Goal: Task Accomplishment & Management: Use online tool/utility

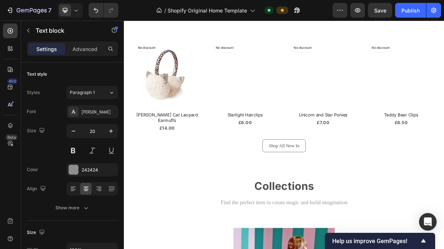
scroll to position [461, 0]
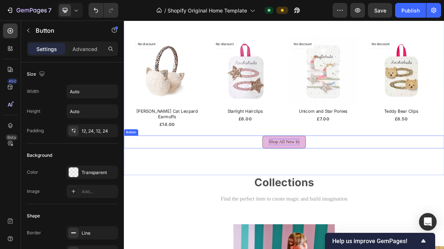
click at [342, 183] on p "Shop All New In" at bounding box center [344, 187] width 42 height 9
click at [356, 183] on p "Shop All New In" at bounding box center [344, 187] width 42 height 9
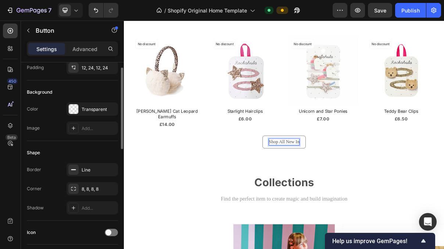
scroll to position [0, 0]
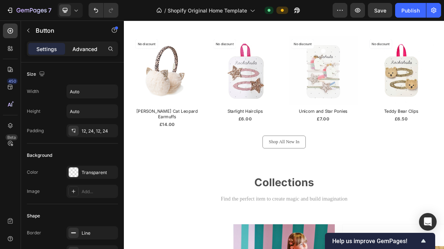
click at [90, 53] on div "Advanced" at bounding box center [84, 49] width 37 height 12
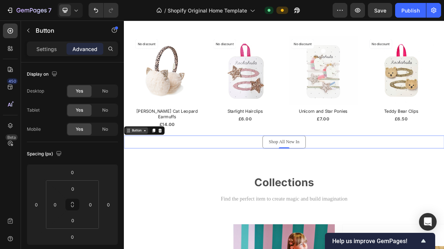
click at [145, 168] on div "Button" at bounding box center [141, 171] width 31 height 9
click at [49, 51] on p "Settings" at bounding box center [46, 49] width 21 height 8
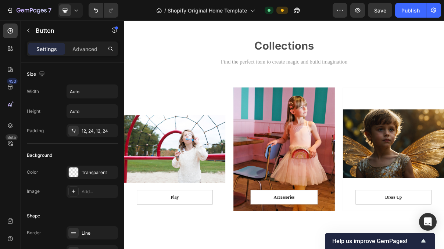
scroll to position [694, 0]
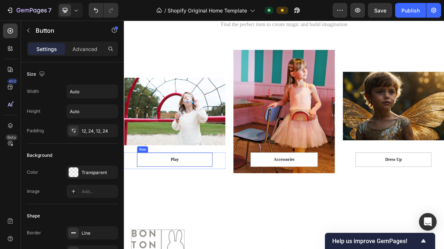
click at [217, 218] on div "Play Text block Row" at bounding box center [193, 212] width 104 height 20
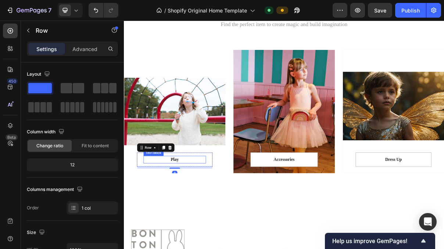
click at [192, 212] on p "Play" at bounding box center [193, 211] width 84 height 9
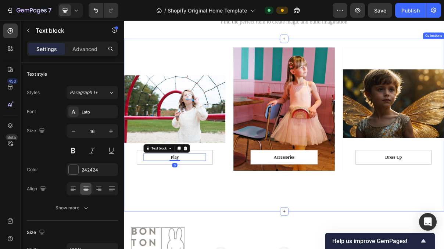
scroll to position [698, 0]
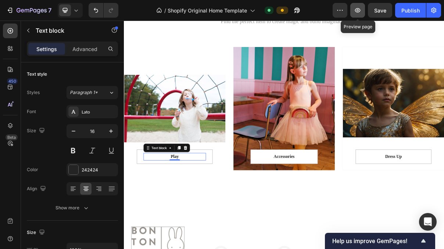
click at [357, 10] on icon "button" at bounding box center [357, 10] width 2 height 2
click at [180, 209] on p "Play" at bounding box center [193, 207] width 84 height 9
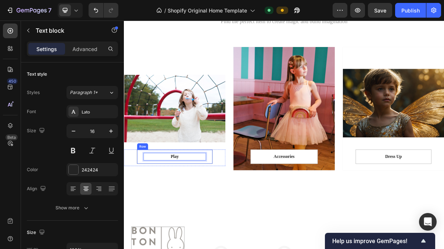
click at [242, 210] on div "Play Text block 0 Row" at bounding box center [193, 208] width 104 height 20
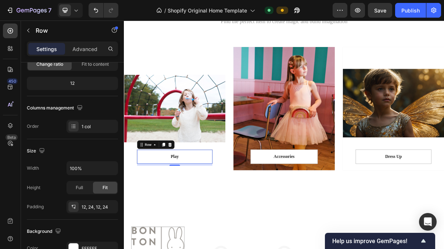
scroll to position [0, 0]
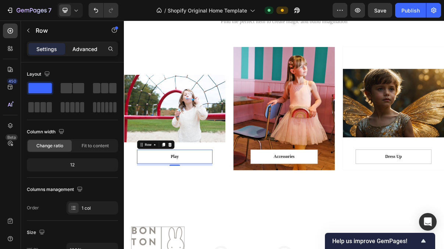
click at [86, 51] on p "Advanced" at bounding box center [84, 49] width 25 height 8
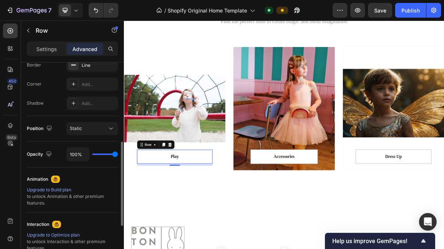
scroll to position [223, 0]
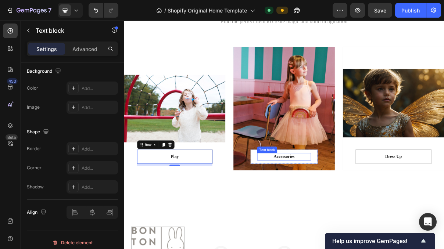
click at [321, 206] on p "Accessories" at bounding box center [344, 207] width 73 height 9
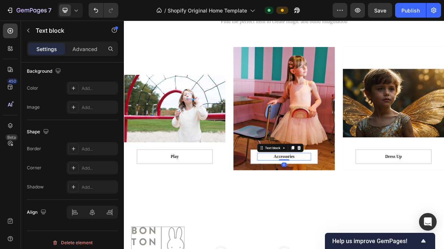
scroll to position [0, 0]
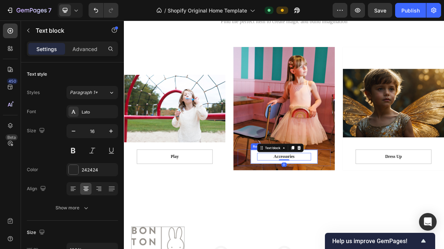
click at [304, 211] on div "Accessories Text block 0 Row" at bounding box center [344, 208] width 93 height 20
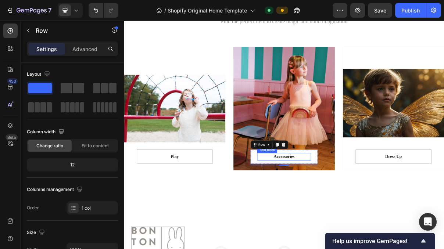
click at [334, 211] on p "Accessories" at bounding box center [344, 207] width 73 height 9
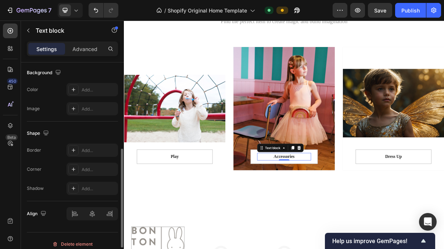
scroll to position [228, 0]
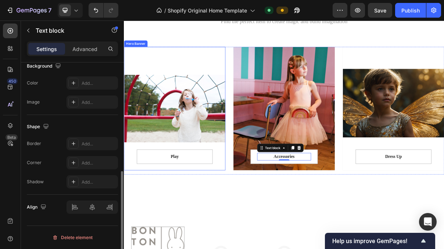
click at [205, 124] on div "Overlay" at bounding box center [194, 142] width 140 height 170
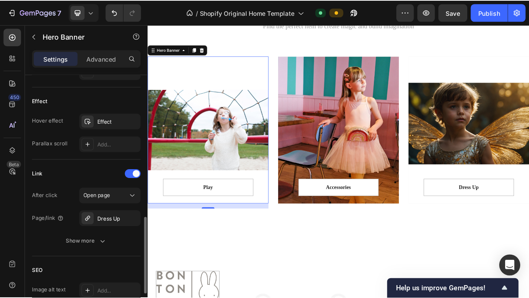
scroll to position [381, 0]
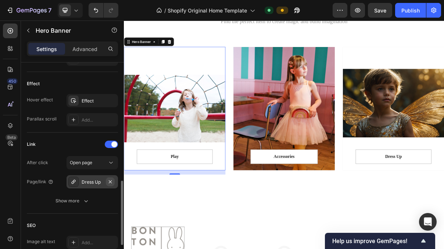
click at [110, 182] on icon "button" at bounding box center [110, 182] width 6 height 6
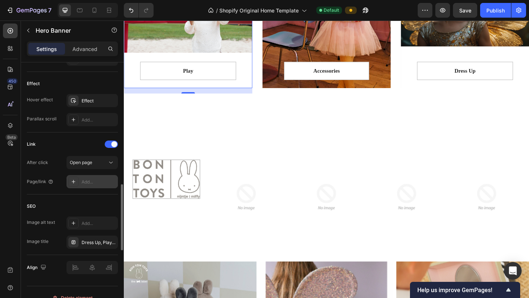
scroll to position [832, 0]
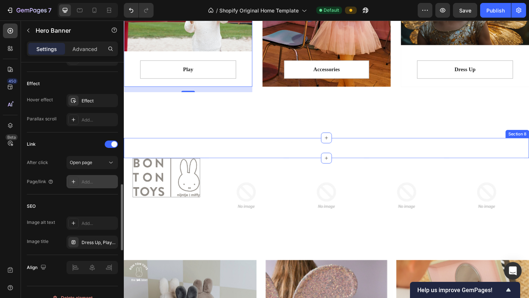
click at [257, 167] on div at bounding box center [344, 159] width 441 height 22
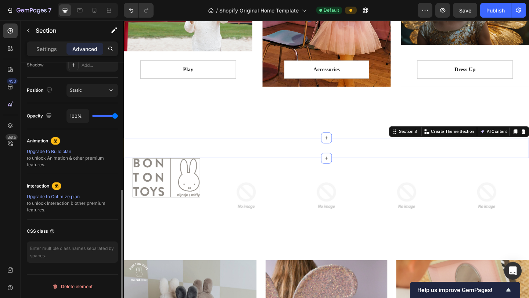
scroll to position [0, 0]
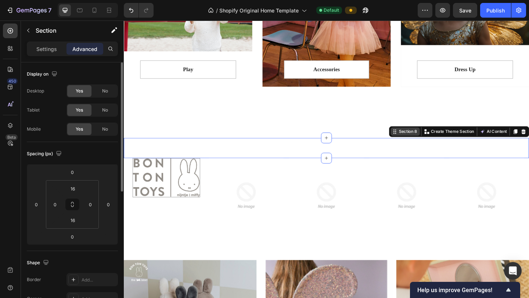
click at [434, 145] on div "Section 8" at bounding box center [430, 141] width 32 height 9
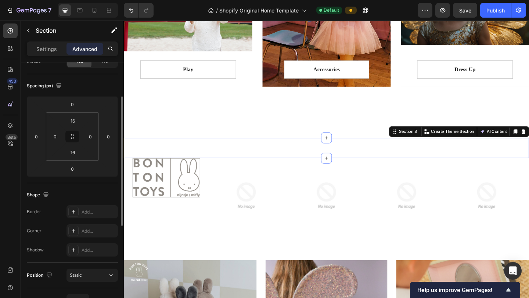
scroll to position [51, 0]
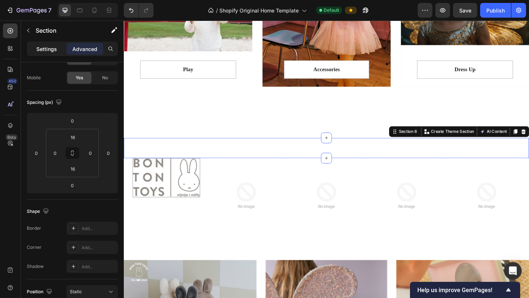
click at [48, 46] on p "Settings" at bounding box center [46, 49] width 21 height 8
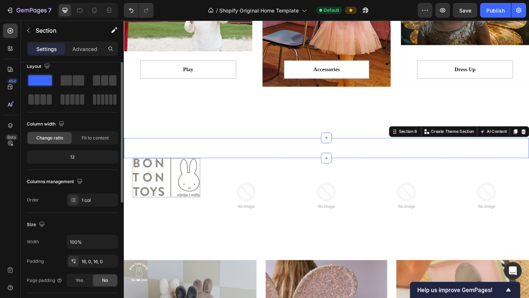
scroll to position [0, 0]
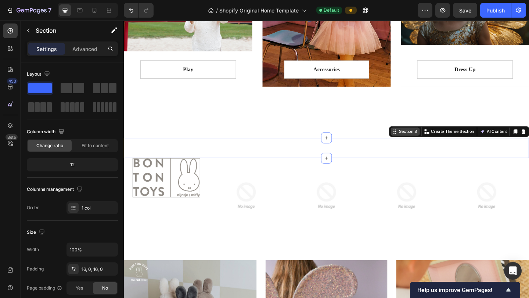
click at [434, 143] on div "Section 8" at bounding box center [432, 141] width 23 height 7
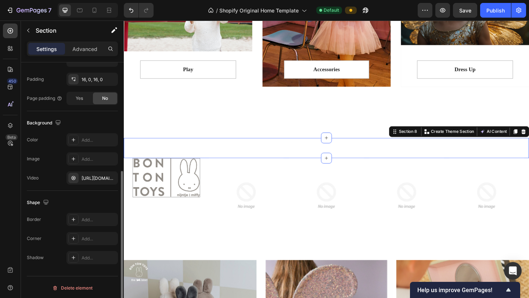
scroll to position [191, 0]
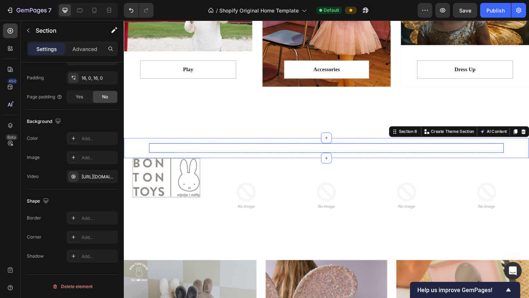
click at [331, 161] on p "OUR BRANDS" at bounding box center [344, 159] width 384 height 9
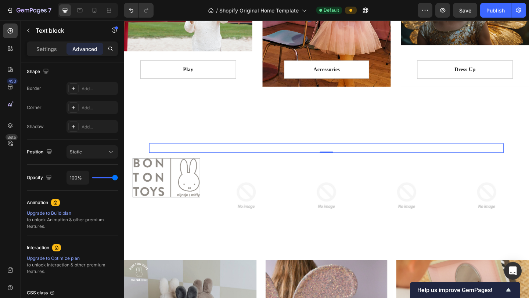
scroll to position [0, 0]
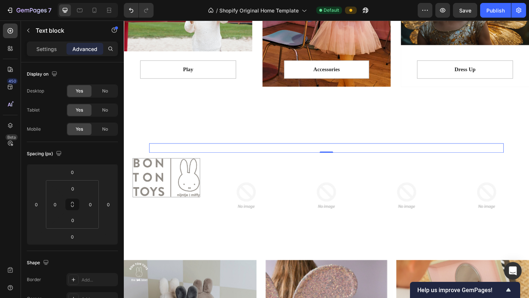
click at [321, 161] on p "OUR BRANDS" at bounding box center [344, 159] width 384 height 9
click at [173, 158] on p "OUR BRANDS" at bounding box center [344, 159] width 384 height 9
click at [314, 157] on p "OUR BRANDS" at bounding box center [344, 159] width 384 height 9
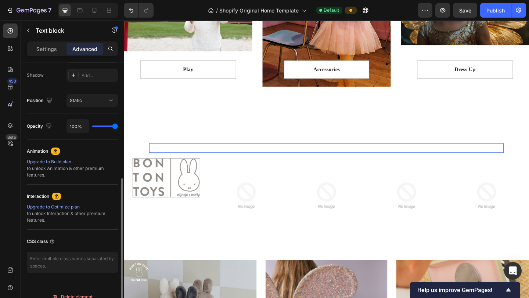
scroll to position [253, 0]
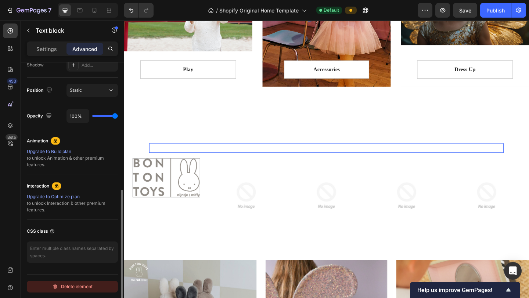
click at [77, 249] on div "Delete element" at bounding box center [72, 286] width 40 height 9
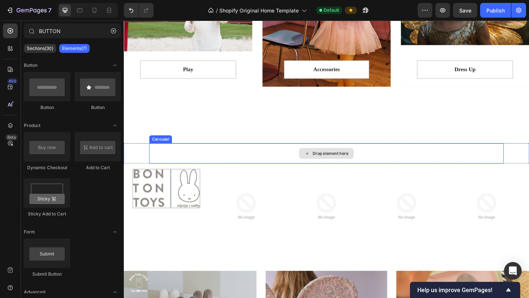
click at [217, 169] on div "Drop element here" at bounding box center [344, 165] width 386 height 22
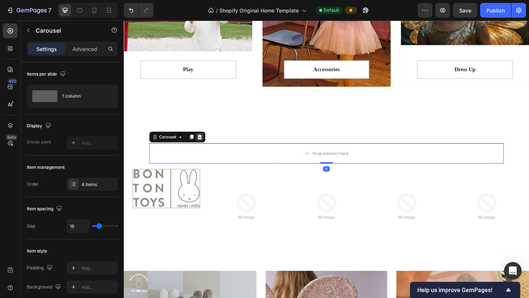
click at [209, 147] on div at bounding box center [206, 147] width 9 height 9
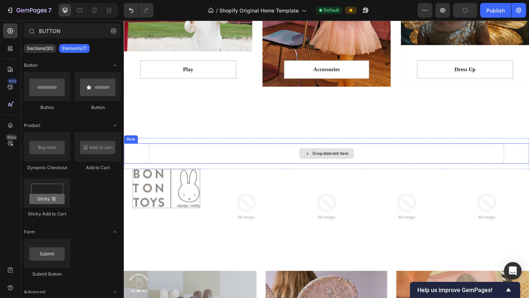
click at [323, 164] on icon at bounding box center [323, 165] width 6 height 6
click at [324, 167] on icon at bounding box center [323, 165] width 6 height 6
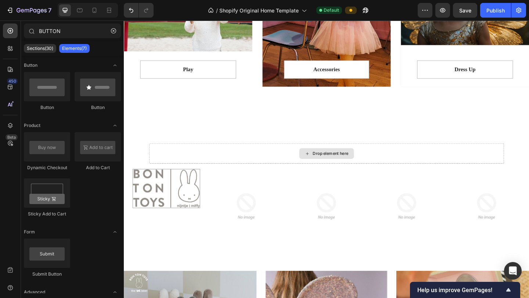
click at [325, 167] on icon at bounding box center [323, 165] width 6 height 6
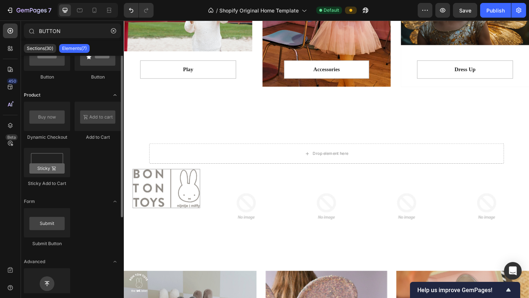
scroll to position [0, 0]
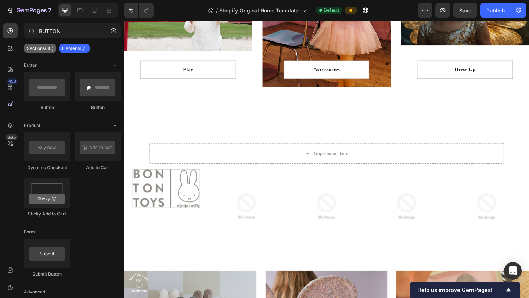
click at [44, 51] on p "Sections(30)" at bounding box center [40, 49] width 26 height 6
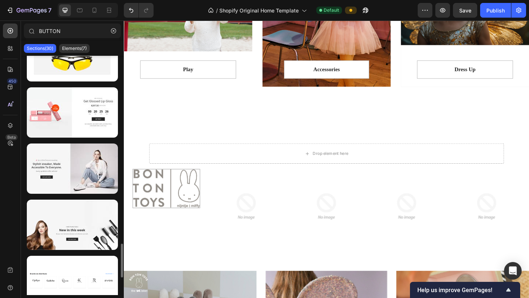
scroll to position [1443, 0]
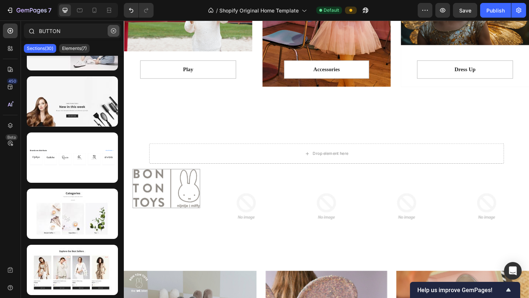
click at [115, 32] on icon "button" at bounding box center [113, 30] width 5 height 5
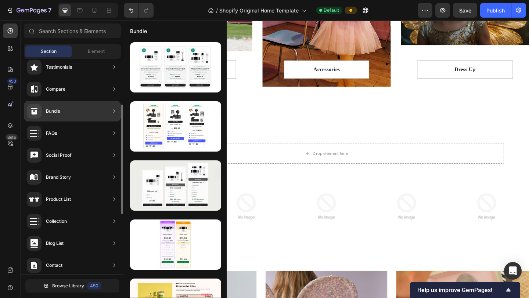
scroll to position [135, 0]
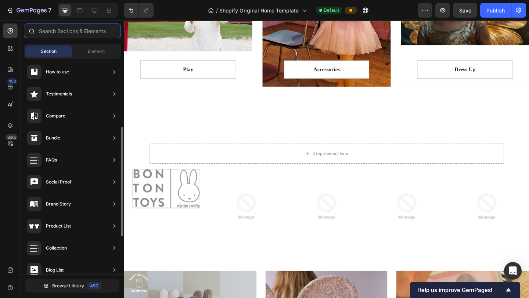
click at [62, 33] on input "text" at bounding box center [72, 30] width 97 height 15
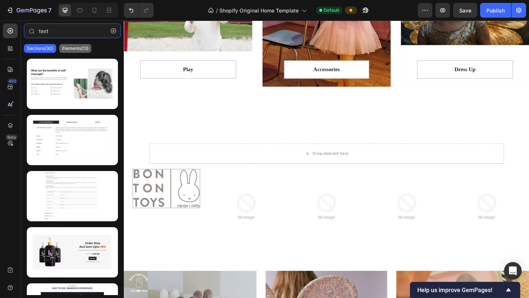
type input "text"
click at [76, 49] on p "Elements(13)" at bounding box center [75, 49] width 26 height 6
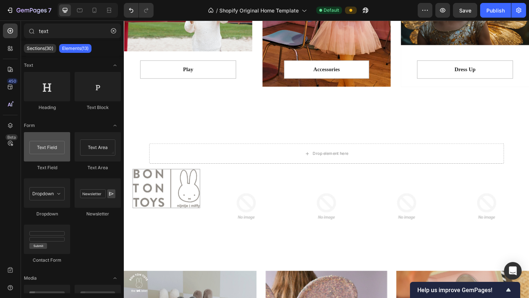
click at [58, 147] on div at bounding box center [47, 146] width 46 height 29
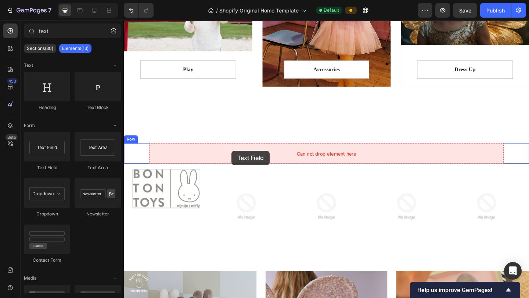
drag, startPoint x: 168, startPoint y: 170, endPoint x: 241, endPoint y: 162, distance: 73.4
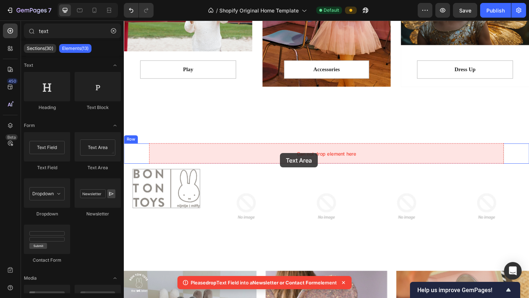
drag, startPoint x: 229, startPoint y: 166, endPoint x: 293, endPoint y: 165, distance: 63.9
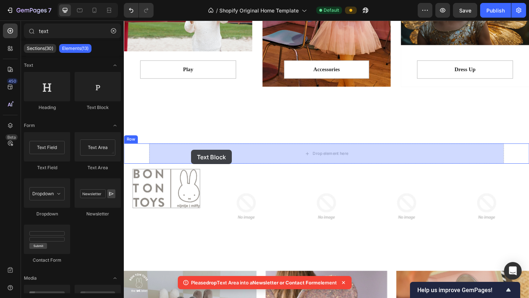
drag, startPoint x: 206, startPoint y: 119, endPoint x: 197, endPoint y: 161, distance: 43.2
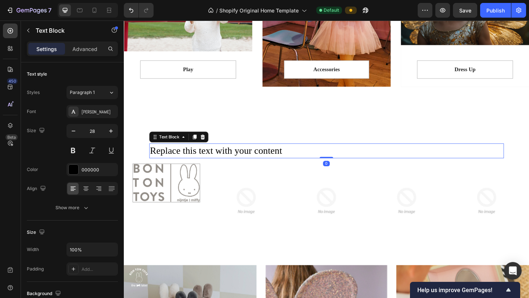
click at [293, 164] on div "Replace this text with your content" at bounding box center [344, 162] width 386 height 16
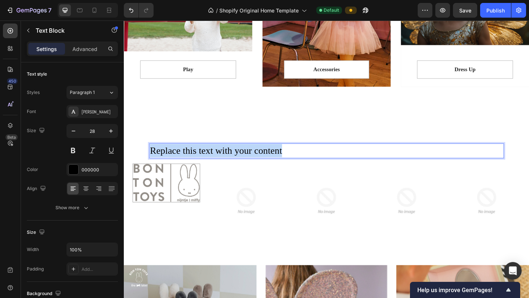
drag, startPoint x: 297, startPoint y: 164, endPoint x: 153, endPoint y: 162, distance: 143.2
click at [153, 162] on p "Replace this text with your content" at bounding box center [344, 162] width 384 height 14
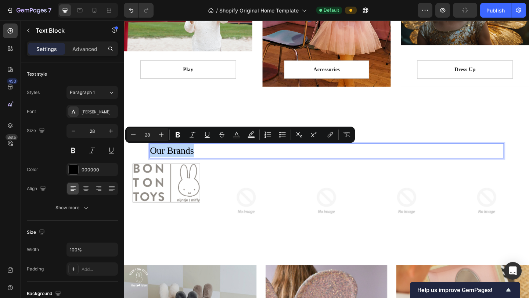
drag, startPoint x: 202, startPoint y: 164, endPoint x: 154, endPoint y: 163, distance: 48.1
click at [154, 163] on p "Our Brands" at bounding box center [344, 162] width 384 height 14
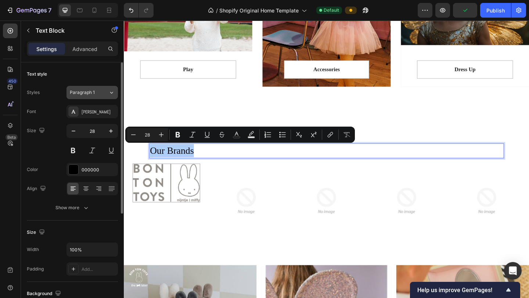
click at [94, 97] on button "Paragraph 1" at bounding box center [91, 92] width 51 height 13
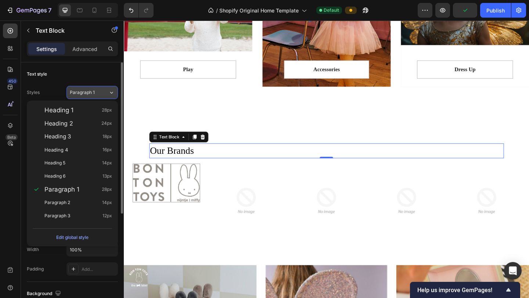
click at [94, 97] on button "Paragraph 1" at bounding box center [91, 92] width 51 height 13
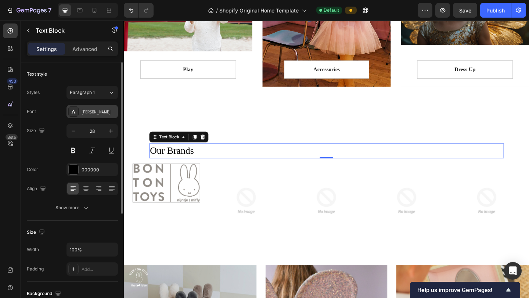
click at [91, 114] on div "[PERSON_NAME]" at bounding box center [99, 112] width 35 height 7
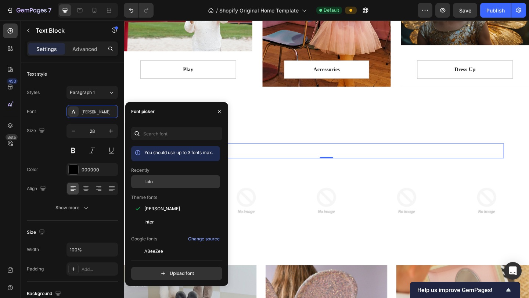
click at [154, 185] on div "Lato" at bounding box center [175, 181] width 89 height 13
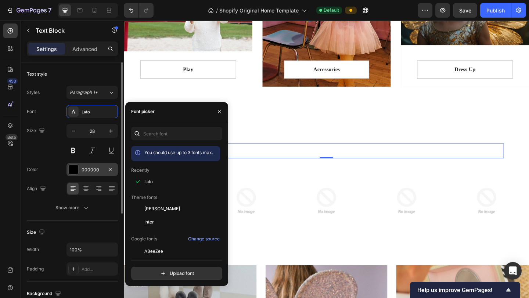
click at [102, 171] on div "000000" at bounding box center [92, 170] width 21 height 7
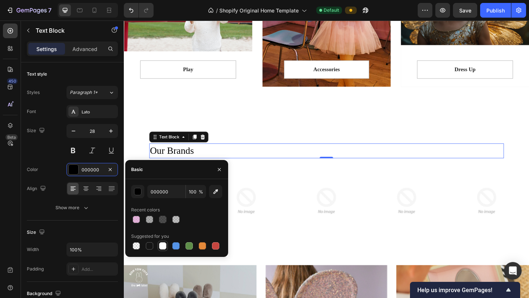
click at [162, 247] on div at bounding box center [162, 245] width 7 height 7
type input "FFFFFF"
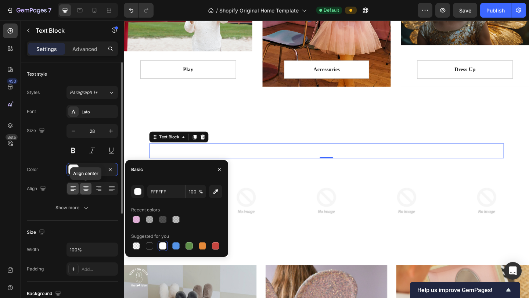
click at [87, 191] on icon at bounding box center [86, 191] width 4 height 1
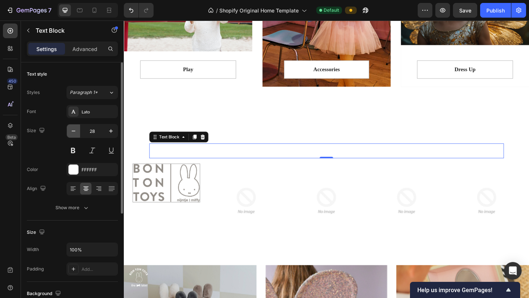
click at [75, 131] on icon "button" at bounding box center [73, 130] width 7 height 7
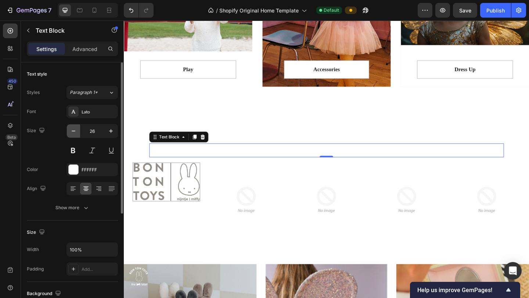
click at [75, 131] on icon "button" at bounding box center [73, 130] width 7 height 7
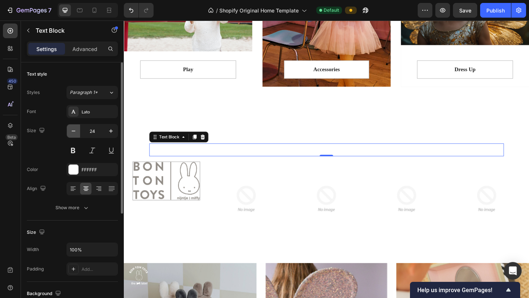
click at [75, 131] on icon "button" at bounding box center [73, 130] width 7 height 7
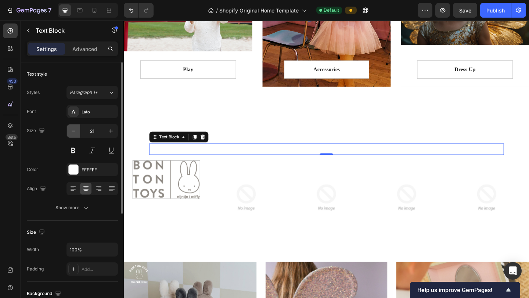
click at [75, 131] on icon "button" at bounding box center [73, 130] width 7 height 7
type input "20"
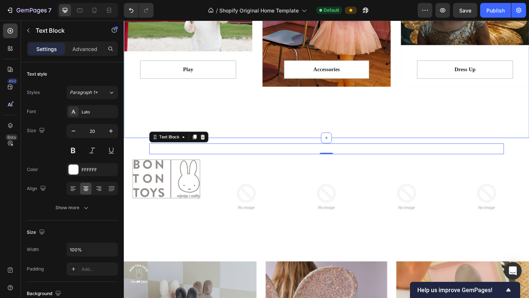
click at [253, 120] on div "Play Text block Row Row Hero Banner Accessories Text block Row Row Hero Banner …" at bounding box center [344, 30] width 441 height 238
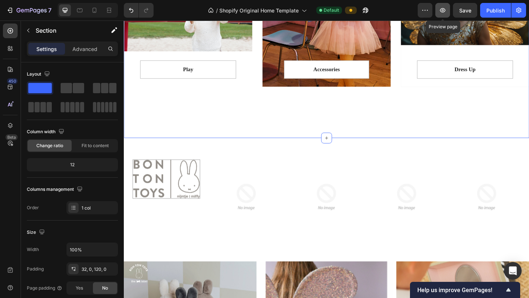
click at [443, 11] on icon "button" at bounding box center [442, 10] width 7 height 7
click at [243, 195] on img at bounding box center [256, 212] width 81 height 81
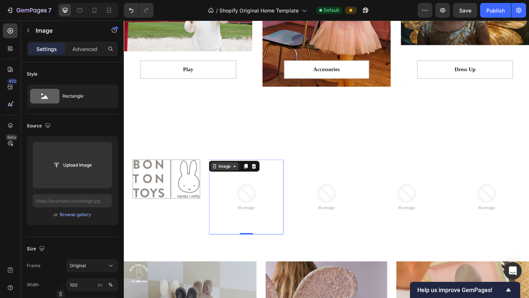
click at [230, 183] on div "Image" at bounding box center [233, 179] width 30 height 9
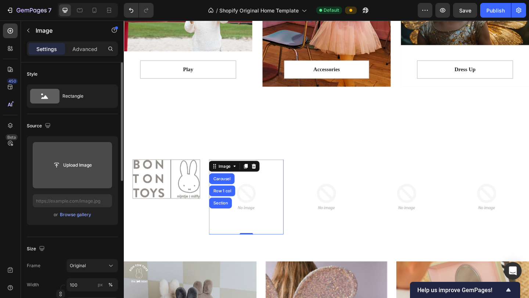
click at [74, 164] on input "file" at bounding box center [72, 165] width 51 height 12
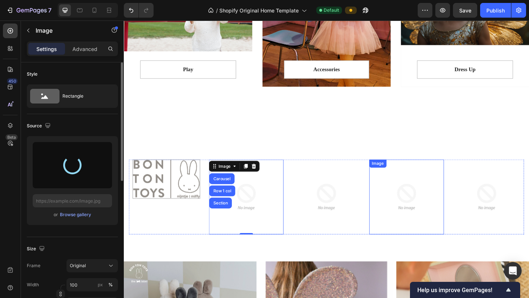
type input "[URL][DOMAIN_NAME]"
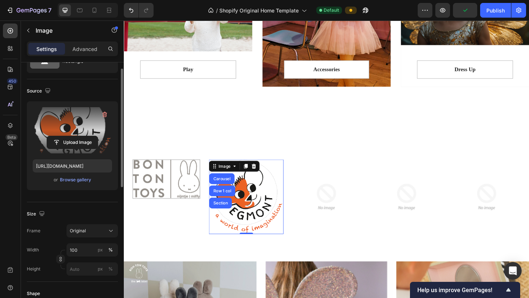
scroll to position [40, 0]
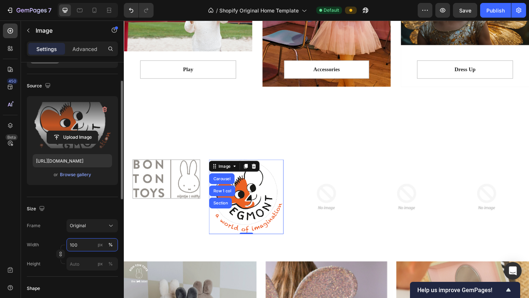
click at [86, 247] on input "100" at bounding box center [91, 244] width 51 height 13
type input "50"
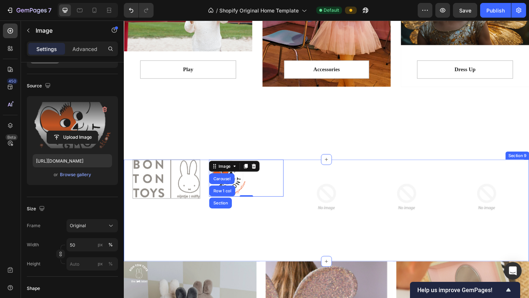
click at [296, 249] on div "Image Image Carousel Row 1 col Section 0 Image Image Image Carousel Row Section…" at bounding box center [344, 227] width 441 height 111
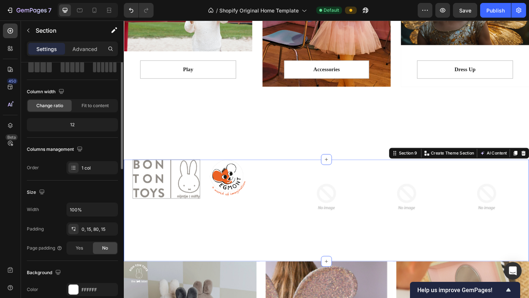
scroll to position [0, 0]
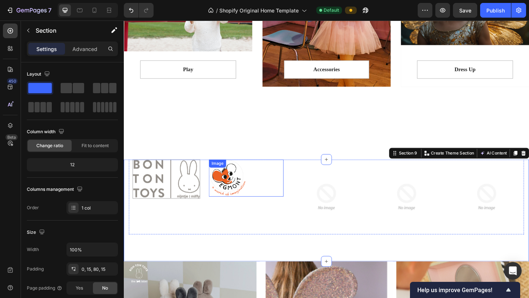
click at [269, 191] on div at bounding box center [256, 192] width 81 height 40
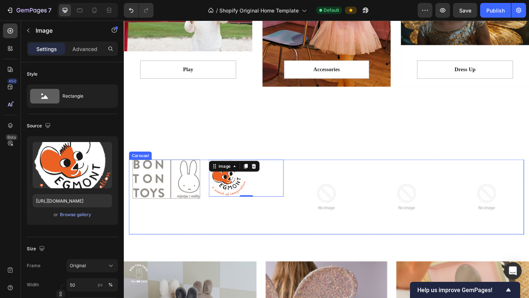
click at [297, 247] on div "Image 0" at bounding box center [256, 212] width 81 height 81
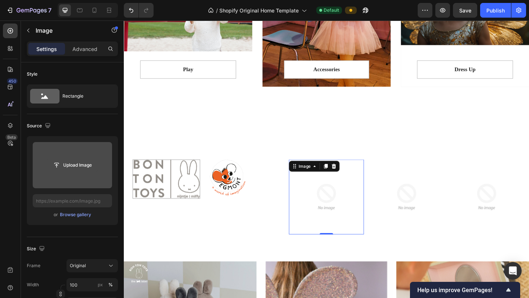
click at [87, 169] on input "file" at bounding box center [72, 165] width 51 height 12
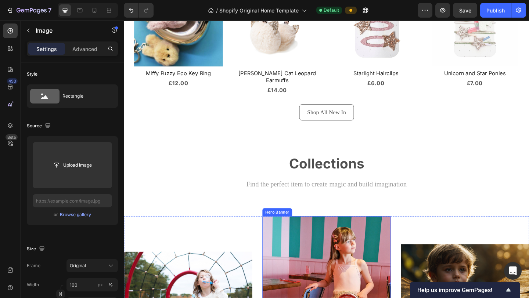
scroll to position [527, 0]
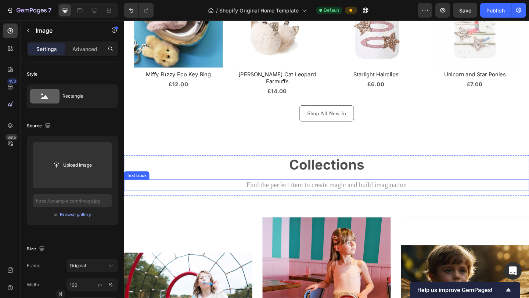
click at [343, 195] on p "Find the perfect item to create magic and build imagination" at bounding box center [343, 199] width 439 height 10
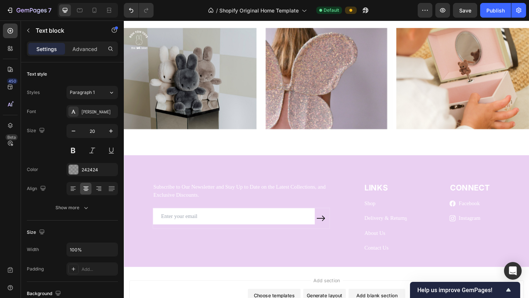
scroll to position [1086, 0]
click at [442, 13] on icon "button" at bounding box center [442, 10] width 7 height 7
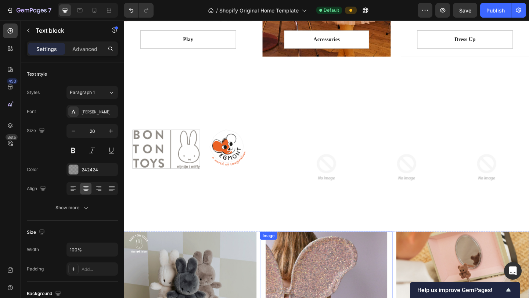
scroll to position [887, 0]
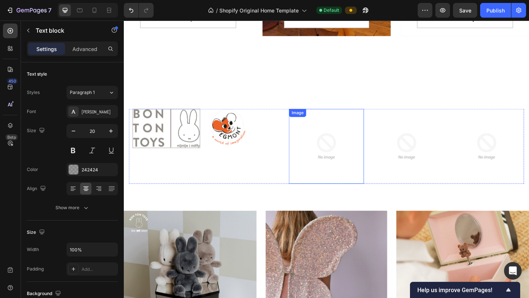
click at [347, 161] on img at bounding box center [343, 157] width 81 height 81
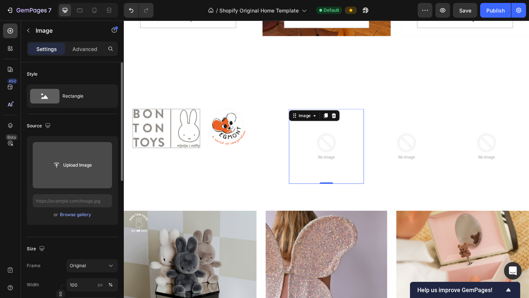
click at [63, 166] on input "file" at bounding box center [72, 165] width 51 height 12
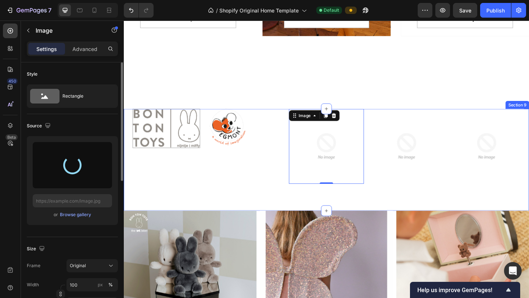
type input "[URL][DOMAIN_NAME]"
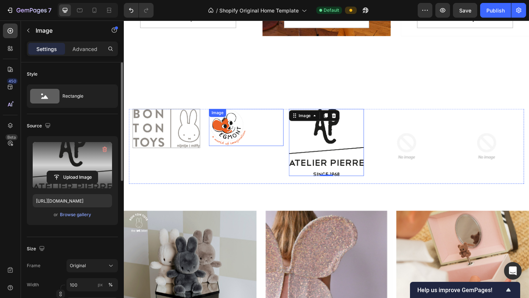
click at [243, 153] on img at bounding box center [236, 137] width 41 height 40
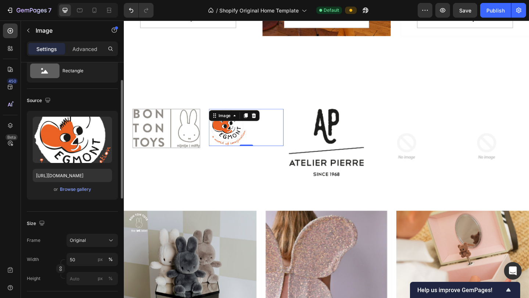
scroll to position [29, 0]
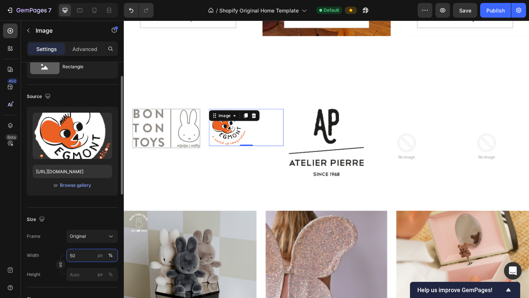
click at [87, 249] on input "50" at bounding box center [91, 255] width 51 height 13
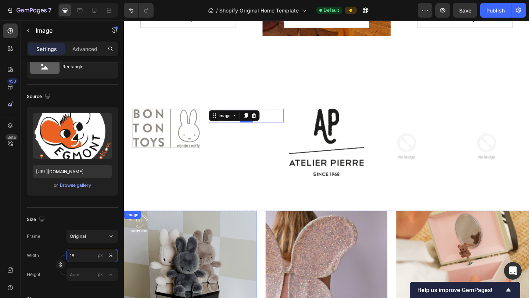
type input "1"
type input "8"
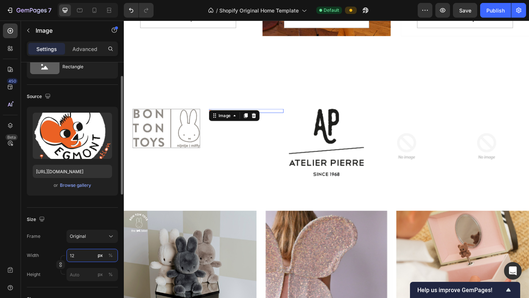
type input "120"
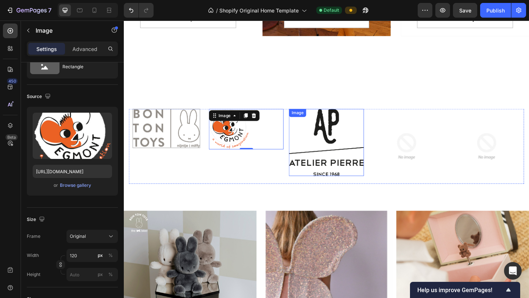
click at [333, 164] on img at bounding box center [343, 153] width 81 height 73
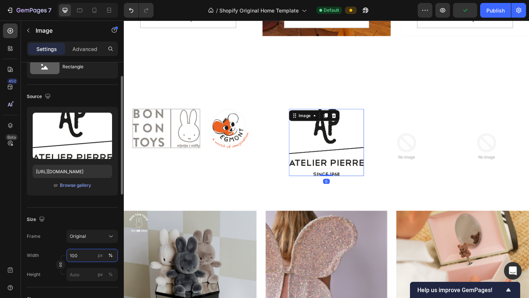
click at [86, 249] on input "100" at bounding box center [91, 255] width 51 height 13
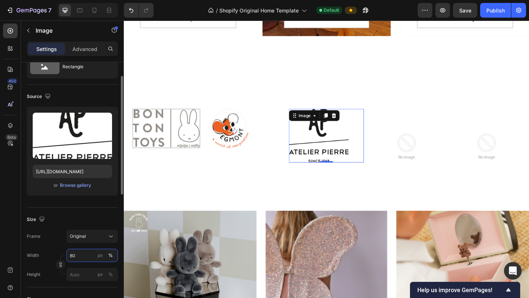
type input "8"
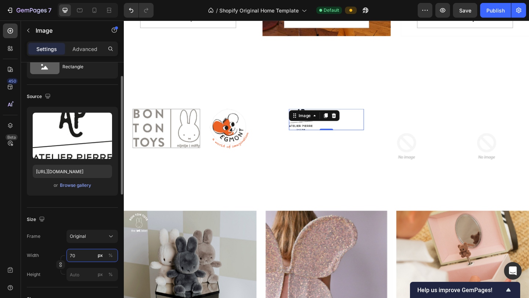
type input "7"
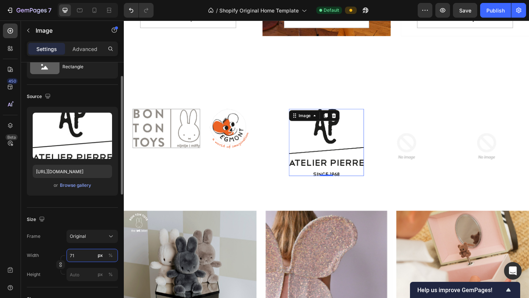
type input "7"
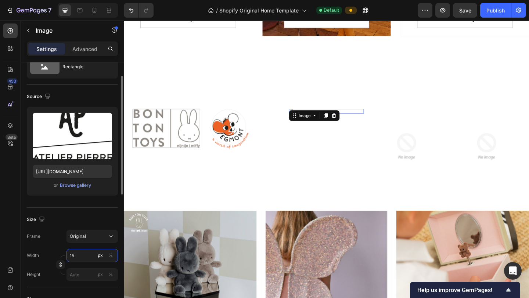
type input "150"
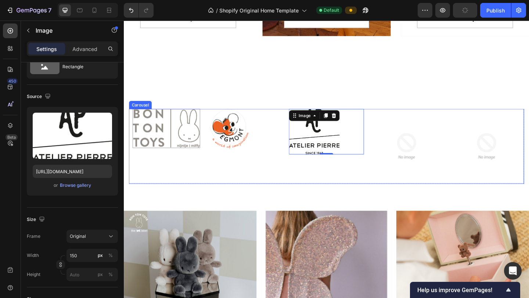
click at [352, 186] on div "Image 0" at bounding box center [343, 157] width 81 height 81
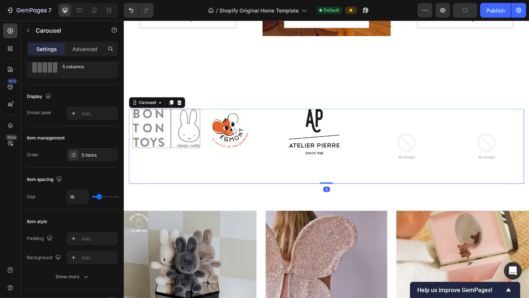
scroll to position [0, 0]
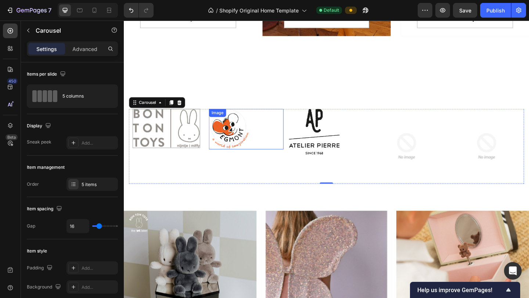
click at [249, 149] on img at bounding box center [238, 139] width 44 height 44
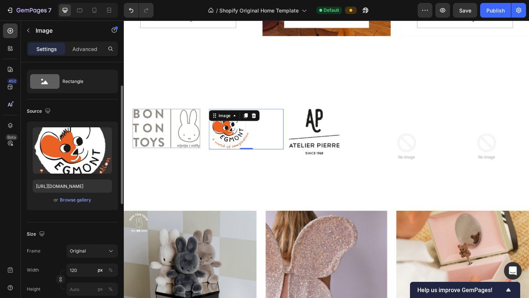
scroll to position [33, 0]
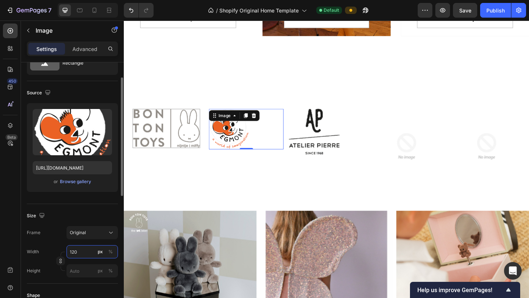
click at [75, 249] on input "120" at bounding box center [91, 251] width 51 height 13
type input "130"
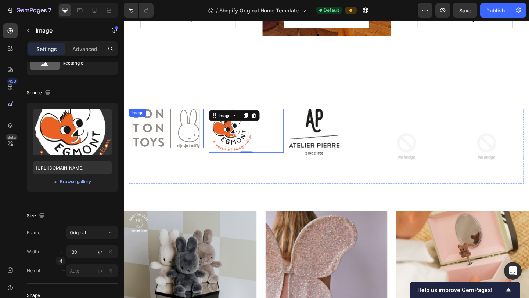
click at [180, 152] on img at bounding box center [169, 138] width 73 height 43
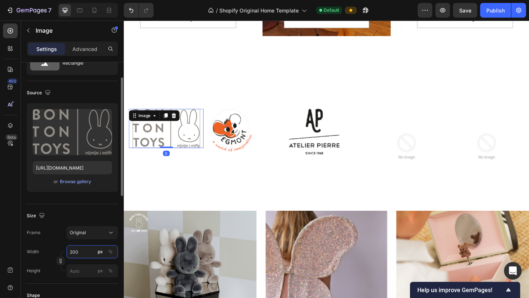
click at [85, 249] on input "200" at bounding box center [91, 251] width 51 height 13
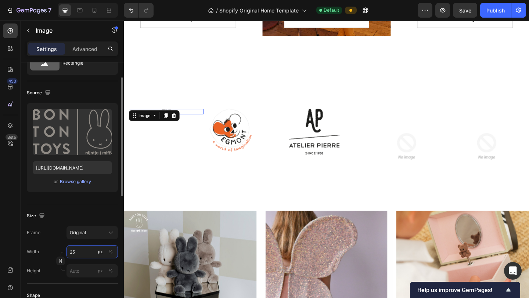
type input "250"
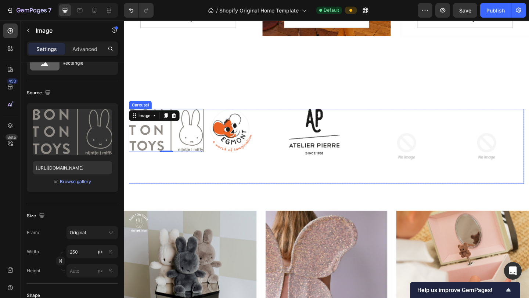
click at [256, 172] on div "Image" at bounding box center [256, 157] width 81 height 81
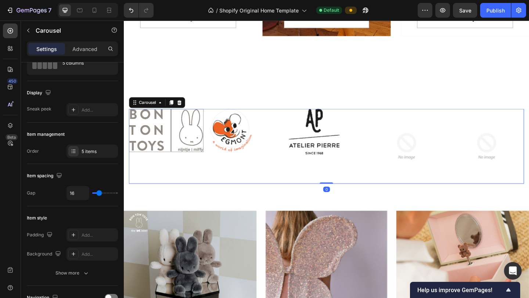
scroll to position [0, 0]
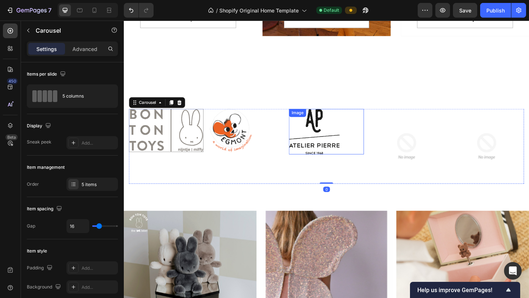
click at [344, 149] on img at bounding box center [330, 141] width 55 height 49
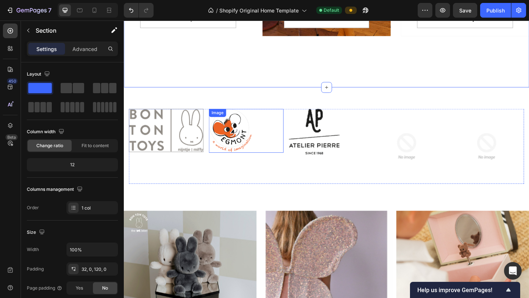
click at [257, 142] on img at bounding box center [240, 140] width 48 height 47
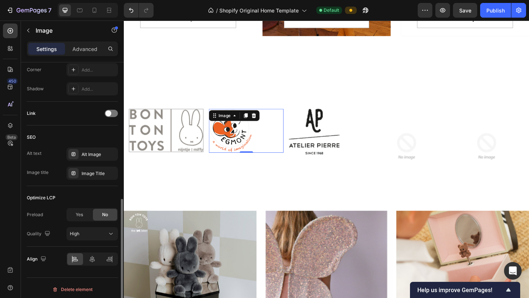
scroll to position [298, 0]
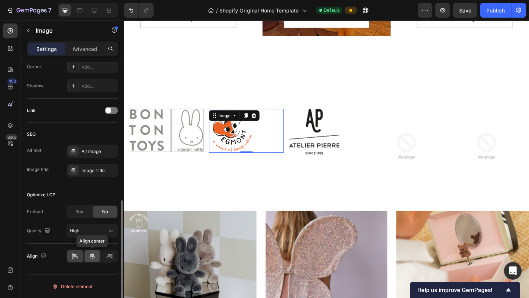
click at [95, 249] on icon at bounding box center [91, 256] width 7 height 7
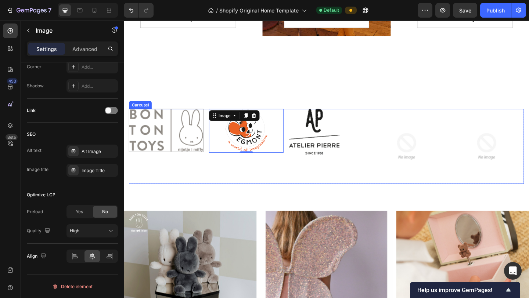
click at [316, 193] on div "Image" at bounding box center [343, 157] width 81 height 81
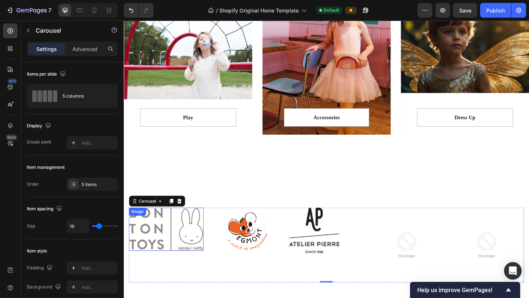
scroll to position [822, 0]
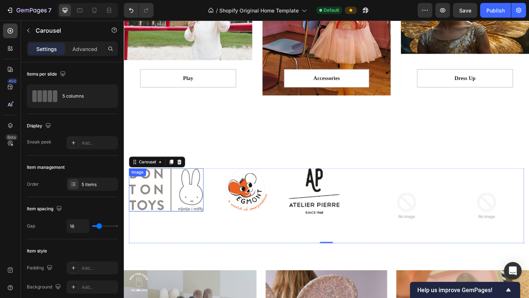
click at [173, 211] on img at bounding box center [169, 204] width 81 height 47
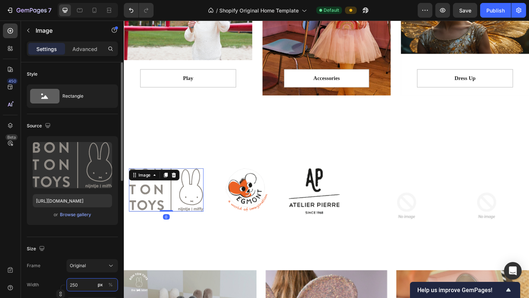
click at [89, 249] on input "250" at bounding box center [91, 284] width 51 height 13
type input "2"
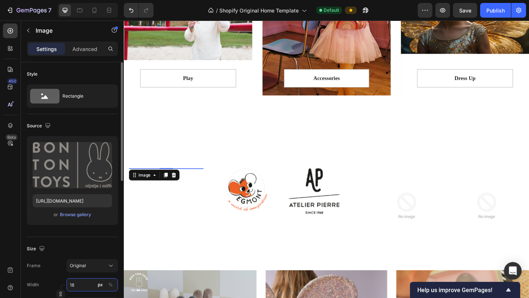
type input "180"
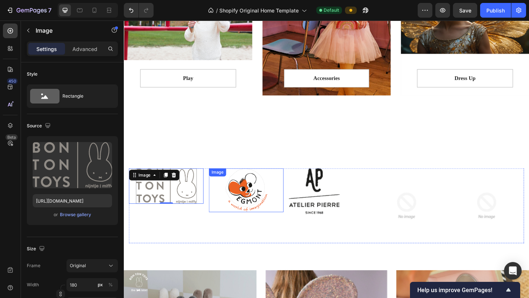
click at [258, 202] on img at bounding box center [257, 204] width 48 height 47
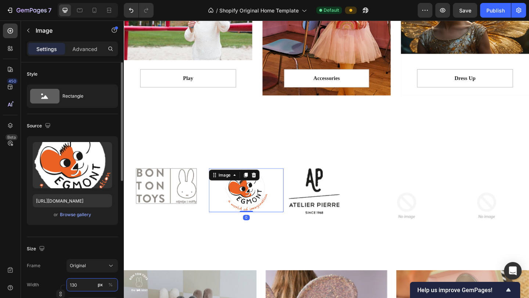
click at [89, 249] on input "130" at bounding box center [91, 284] width 51 height 13
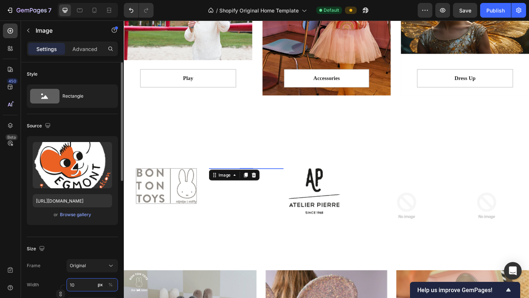
type input "100"
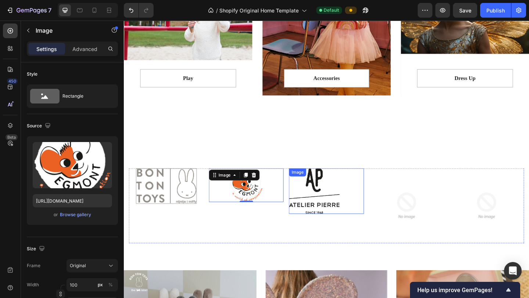
click at [322, 221] on img at bounding box center [330, 205] width 55 height 49
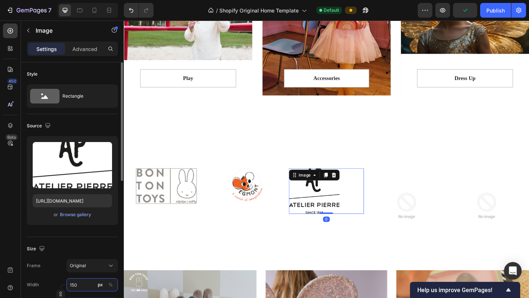
click at [90, 249] on input "150" at bounding box center [91, 284] width 51 height 13
type input "120"
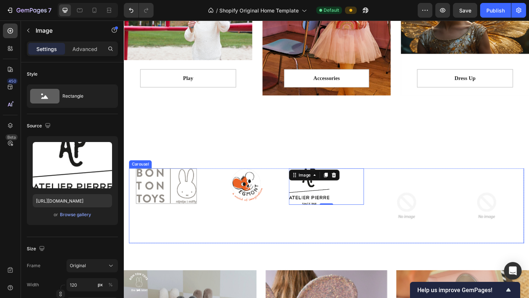
click at [346, 249] on div "Image 0" at bounding box center [343, 221] width 81 height 81
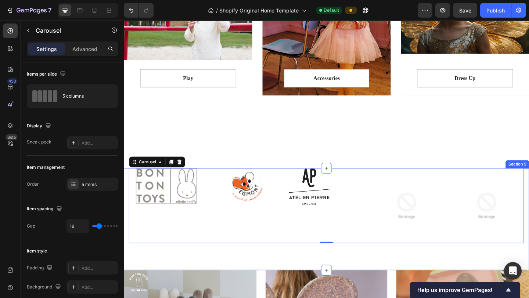
click at [369, 249] on div "Image Image Image Image Image Carousel 0 Row Section 9" at bounding box center [344, 236] width 441 height 111
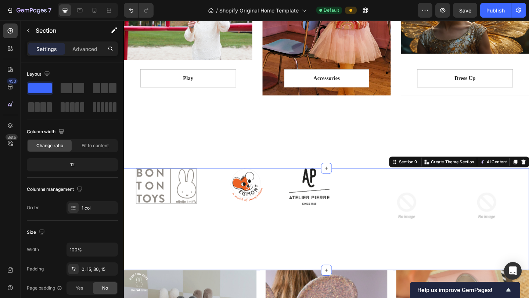
click at [357, 249] on div "Image Image Image Image Image Carousel Row Section 9 You can create reusable se…" at bounding box center [344, 236] width 441 height 111
click at [261, 249] on div "Image Image Image Image Image Carousel Row Section 9 You can create reusable se…" at bounding box center [344, 236] width 441 height 111
click at [98, 249] on div "0, 15, 80, 15" at bounding box center [92, 269] width 21 height 7
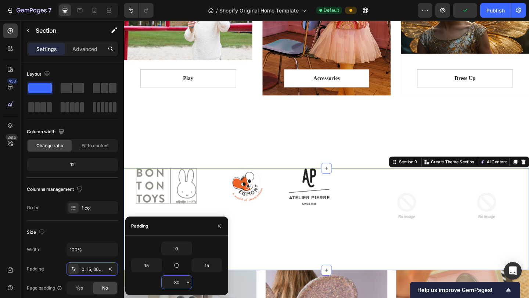
click at [180, 249] on input "80" at bounding box center [177, 282] width 30 height 13
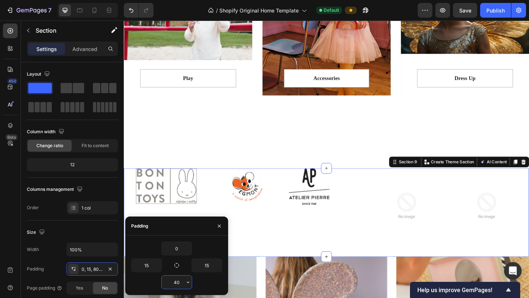
type input "4"
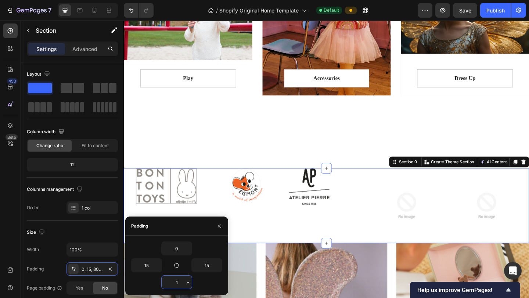
type input "10"
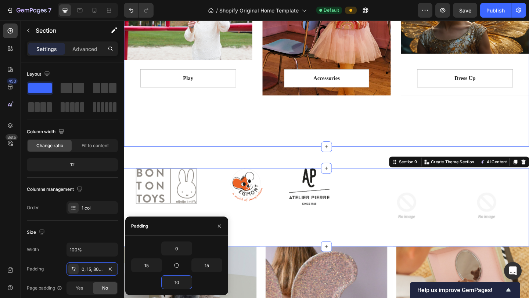
click at [267, 120] on div "Play Text block Row Row Hero Banner Accessories Text block Row Row Hero Banner …" at bounding box center [344, 39] width 441 height 238
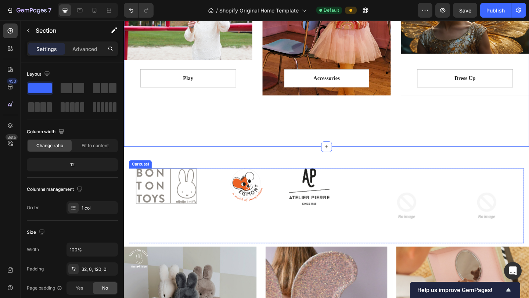
click at [297, 248] on div "Image" at bounding box center [256, 221] width 81 height 81
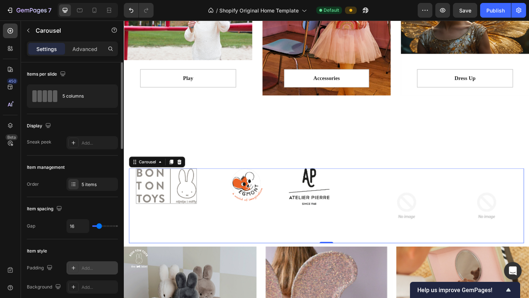
click at [90, 249] on div "Add..." at bounding box center [99, 268] width 35 height 7
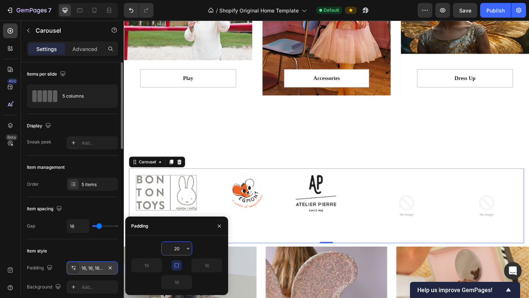
type input "2"
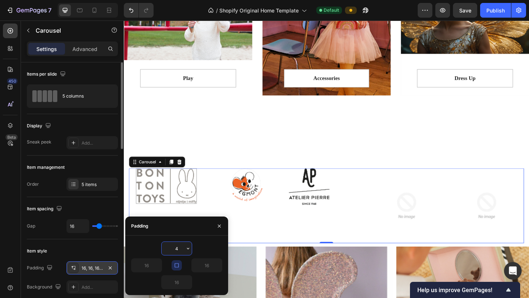
type input "40"
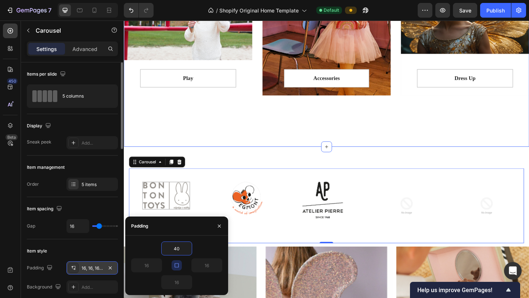
click at [302, 134] on div "Play Text block Row Row Hero Banner Accessories Text block Row Row Hero Banner …" at bounding box center [344, 39] width 441 height 238
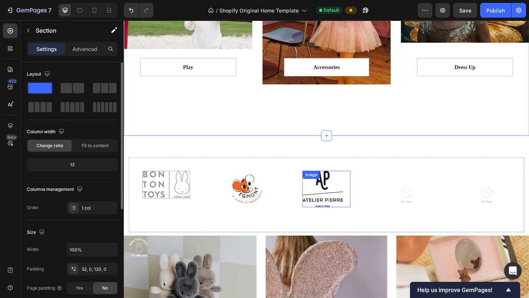
scroll to position [817, 0]
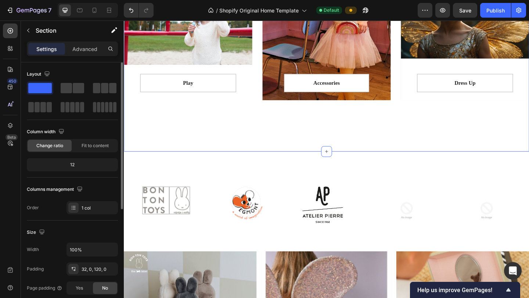
click at [425, 140] on div "Play Text block Row Row Hero Banner Accessories Text block Row Row Hero Banner …" at bounding box center [344, 44] width 441 height 238
click at [166, 225] on img at bounding box center [170, 216] width 52 height 30
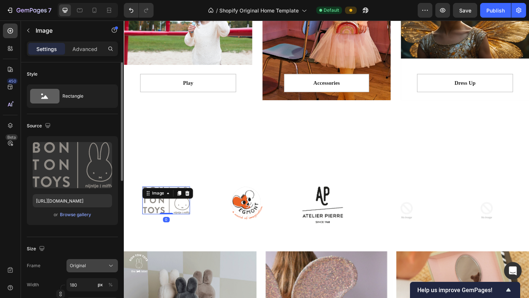
scroll to position [15, 0]
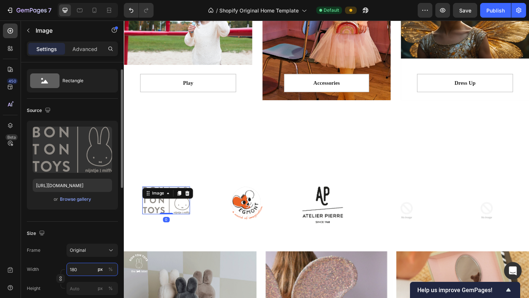
click at [89, 249] on input "180" at bounding box center [91, 269] width 51 height 13
type input "150"
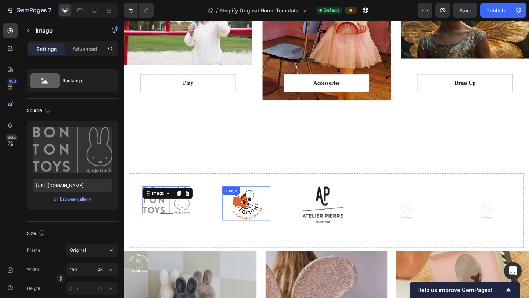
click at [261, 221] on img at bounding box center [257, 219] width 37 height 37
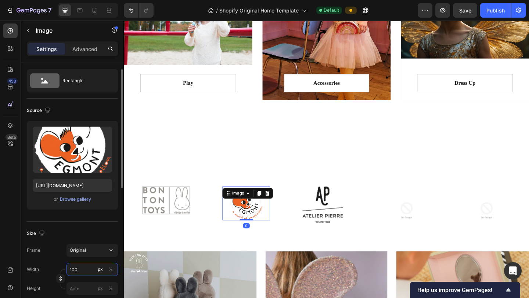
click at [89, 249] on input "100" at bounding box center [91, 269] width 51 height 13
type input "85"
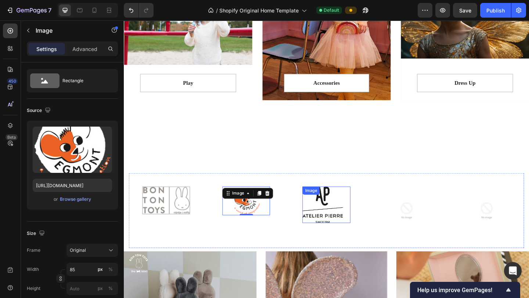
click at [319, 225] on img at bounding box center [340, 221] width 44 height 40
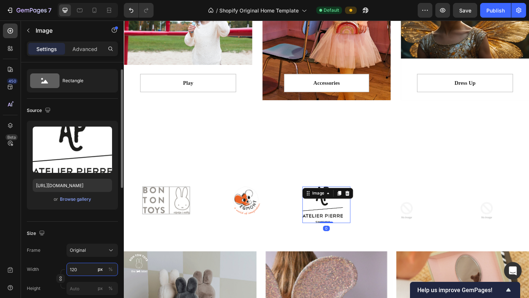
click at [84, 249] on input "120" at bounding box center [91, 269] width 51 height 13
type input "100"
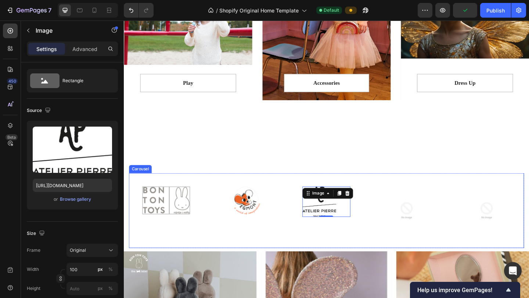
click at [313, 249] on div "Image 0" at bounding box center [343, 227] width 81 height 81
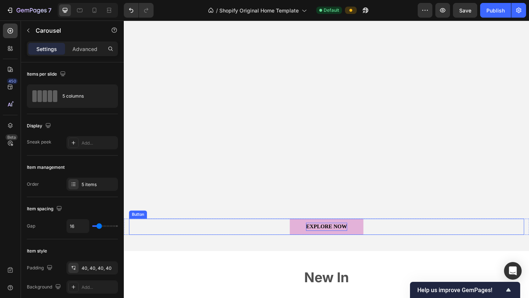
scroll to position [141, 0]
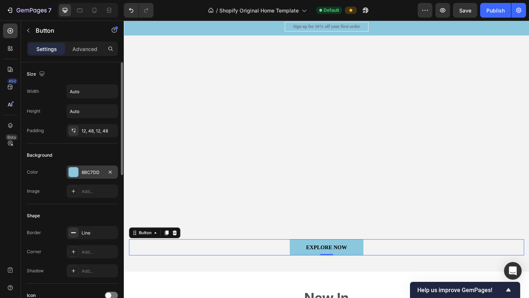
click at [104, 169] on div "8BC7DD" at bounding box center [91, 172] width 51 height 13
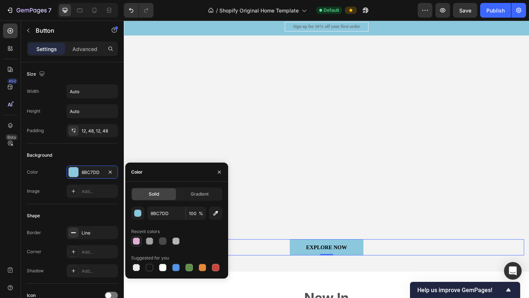
click at [138, 243] on div at bounding box center [136, 241] width 7 height 7
type input "DB90CC"
type input "66"
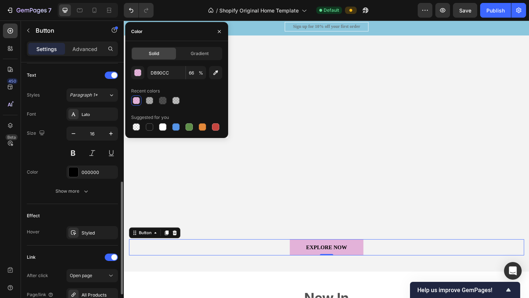
scroll to position [258, 0]
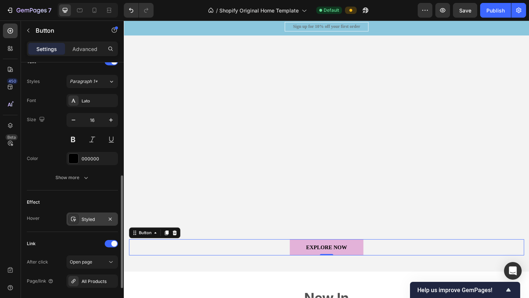
click at [91, 220] on div "Styled" at bounding box center [92, 219] width 21 height 7
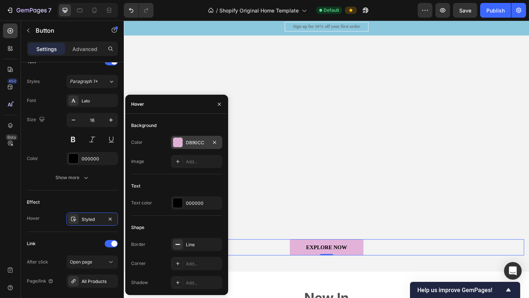
click at [200, 145] on div "DB90CC" at bounding box center [196, 143] width 21 height 7
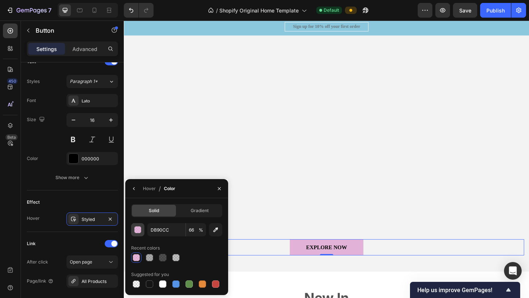
click at [140, 231] on div "button" at bounding box center [137, 230] width 7 height 7
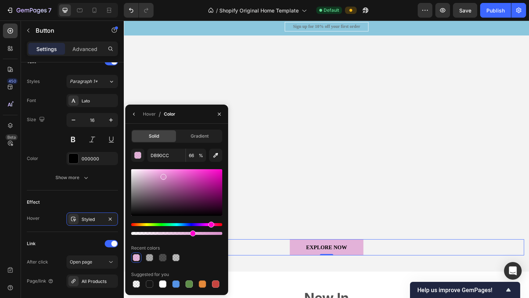
click at [179, 225] on div "Hue" at bounding box center [176, 224] width 91 height 3
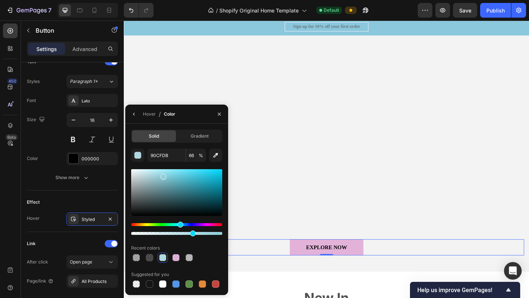
click at [165, 173] on div at bounding box center [176, 192] width 91 height 47
click at [159, 177] on div at bounding box center [176, 192] width 91 height 47
type input "95CCD6"
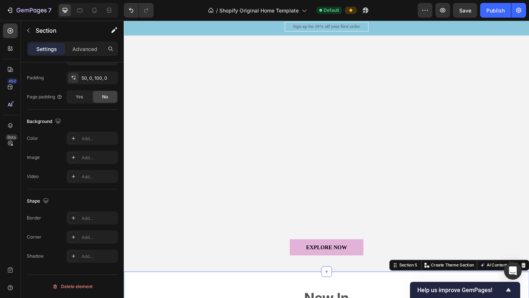
scroll to position [0, 0]
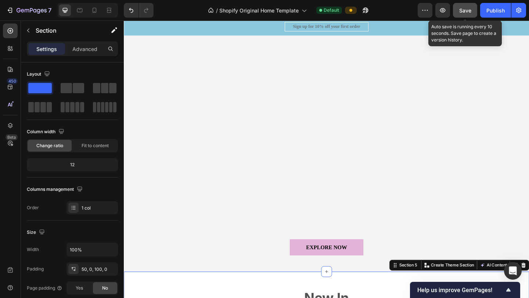
click at [443, 16] on button "Save" at bounding box center [465, 10] width 24 height 15
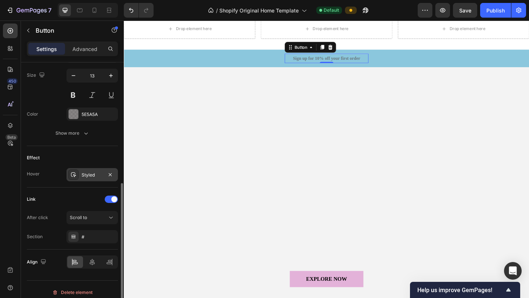
scroll to position [305, 0]
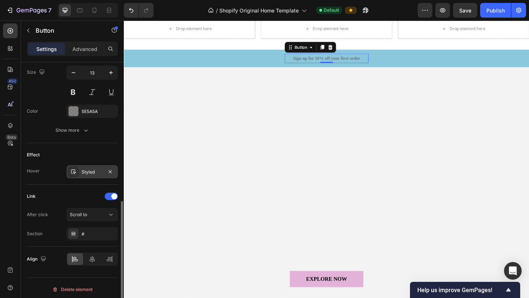
click at [98, 172] on div "Styled" at bounding box center [92, 172] width 21 height 7
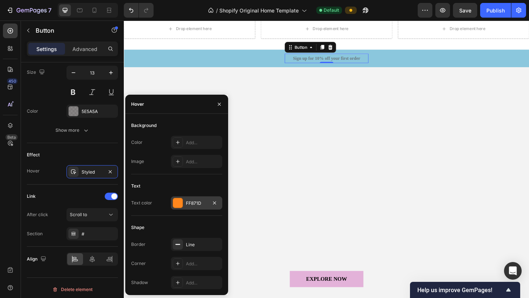
click at [192, 201] on div "FF871D" at bounding box center [196, 203] width 21 height 7
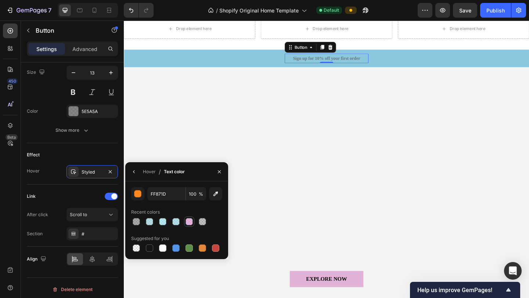
click at [190, 224] on div at bounding box center [188, 221] width 7 height 7
type input "DB90CC"
type input "66"
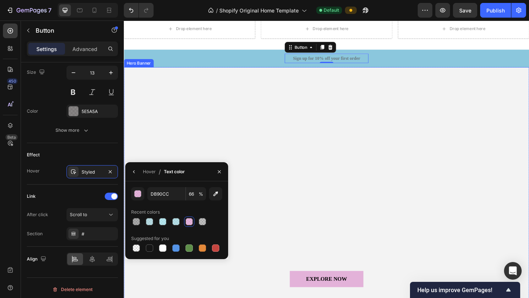
click at [443, 84] on div "Overlay" at bounding box center [344, 199] width 441 height 257
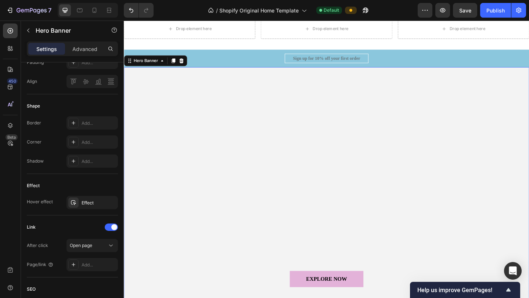
scroll to position [0, 0]
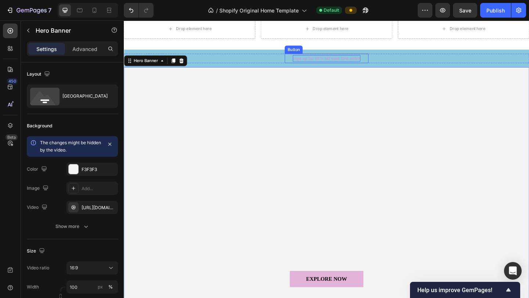
click at [371, 62] on p "Sign up for 10% off your first order" at bounding box center [343, 61] width 73 height 7
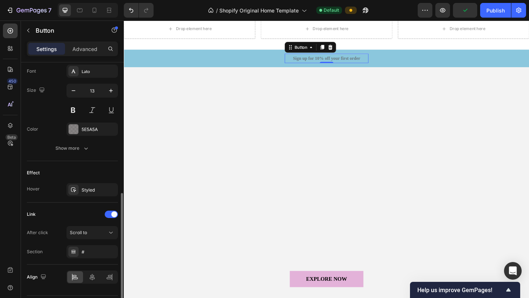
scroll to position [308, 0]
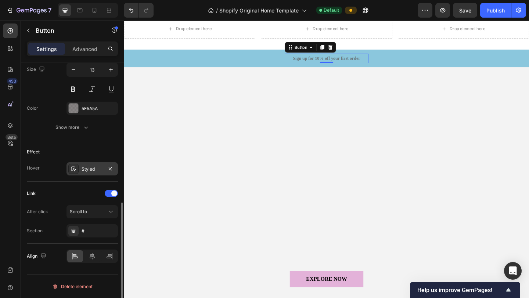
click at [94, 171] on div "Styled" at bounding box center [92, 169] width 21 height 7
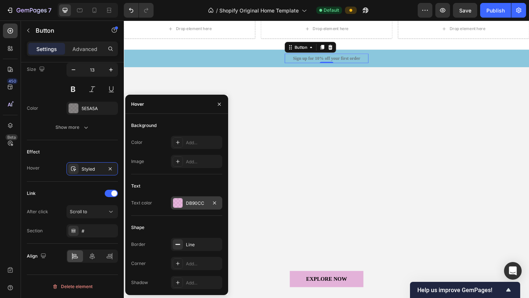
click at [194, 205] on div "DB90CC" at bounding box center [196, 203] width 21 height 7
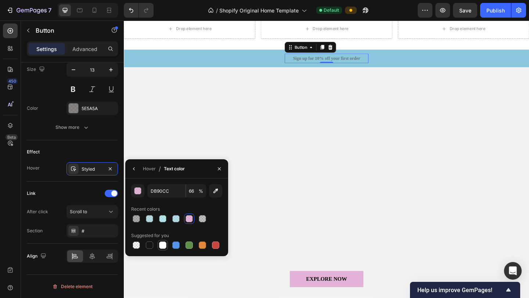
click at [165, 245] on div at bounding box center [162, 245] width 7 height 7
type input "FFFFFF"
type input "100"
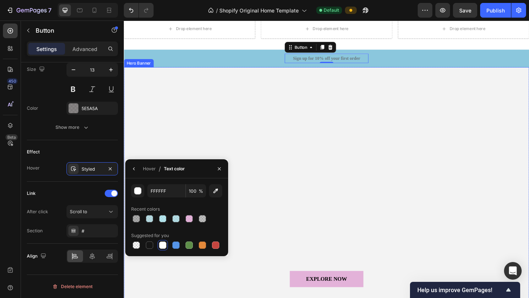
click at [403, 90] on div "Overlay" at bounding box center [344, 199] width 441 height 257
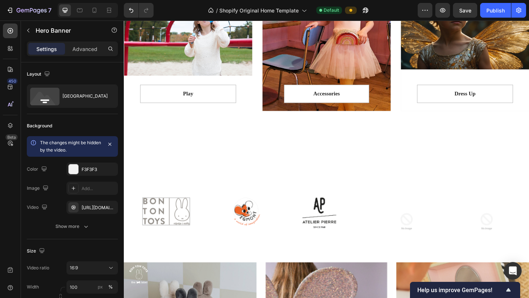
scroll to position [806, 0]
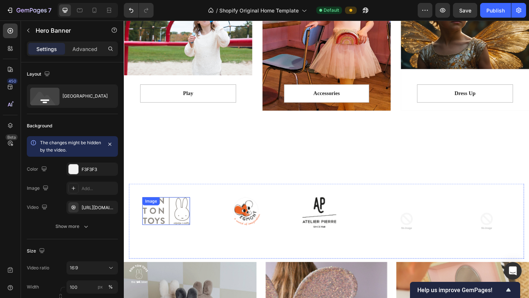
click at [184, 230] on img at bounding box center [170, 228] width 52 height 30
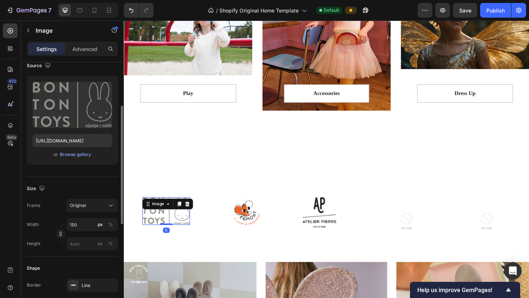
scroll to position [71, 0]
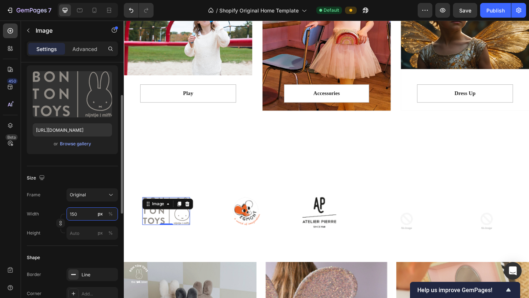
click at [86, 217] on input "150" at bounding box center [91, 213] width 51 height 13
type input "100"
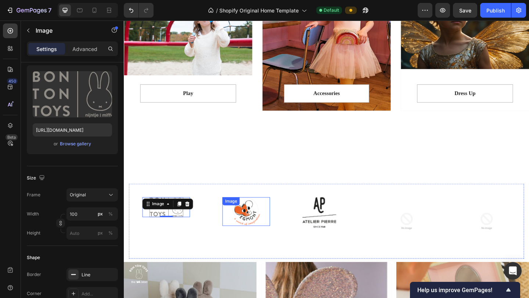
click at [258, 231] on img at bounding box center [256, 228] width 31 height 31
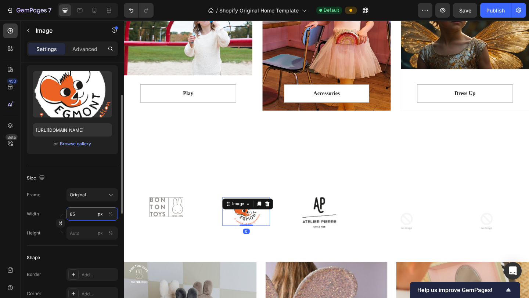
click at [88, 214] on input "85" at bounding box center [91, 213] width 51 height 13
type input "7"
type input "65"
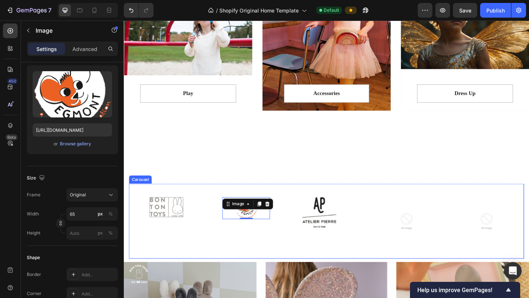
click at [257, 249] on div "Image 0" at bounding box center [256, 238] width 81 height 81
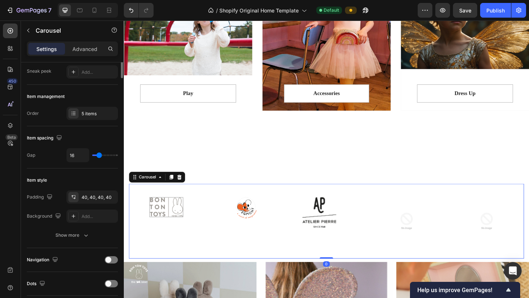
scroll to position [0, 0]
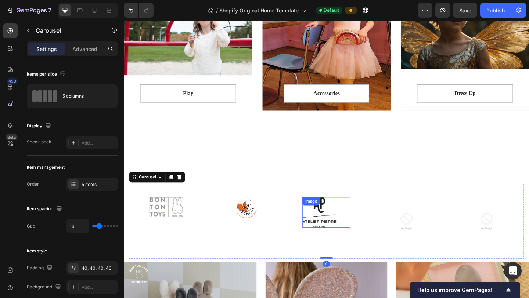
click at [347, 236] on img at bounding box center [336, 229] width 37 height 33
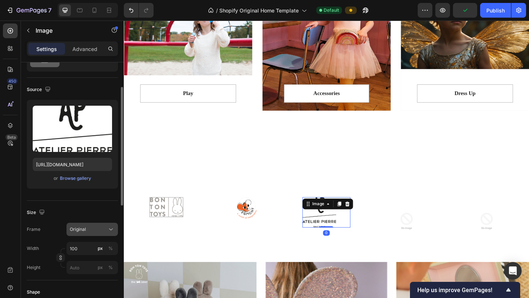
scroll to position [42, 0]
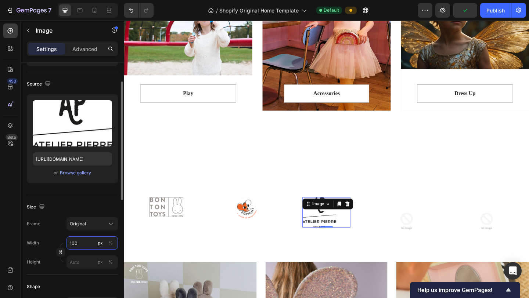
click at [90, 243] on input "100" at bounding box center [91, 242] width 51 height 13
type input "80"
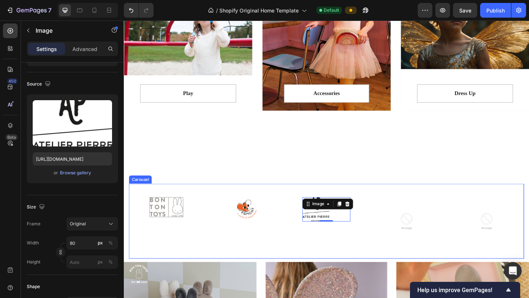
click at [282, 249] on div "Image" at bounding box center [257, 239] width 52 height 52
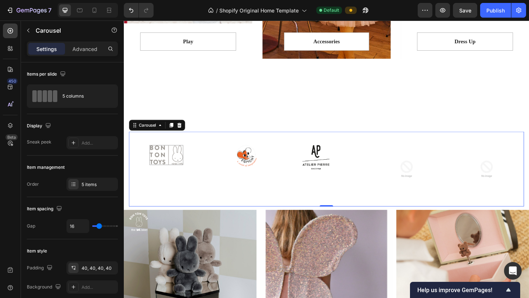
scroll to position [864, 0]
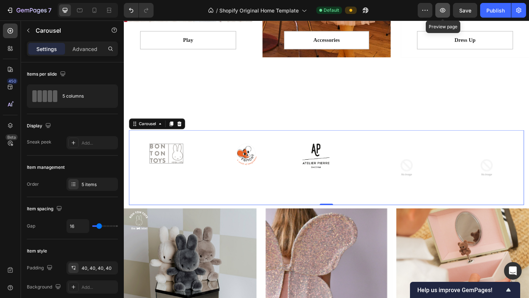
click at [443, 12] on icon "button" at bounding box center [443, 10] width 6 height 4
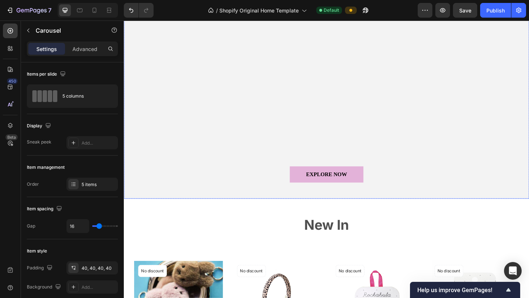
scroll to position [221, 0]
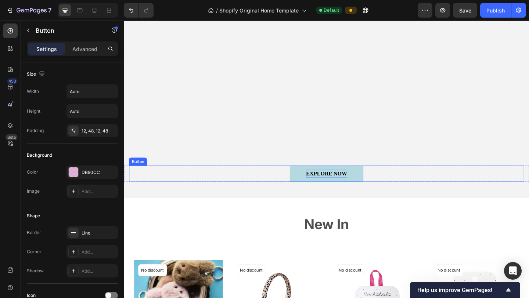
click at [363, 187] on div "EXPLORE NOW" at bounding box center [344, 187] width 44 height 9
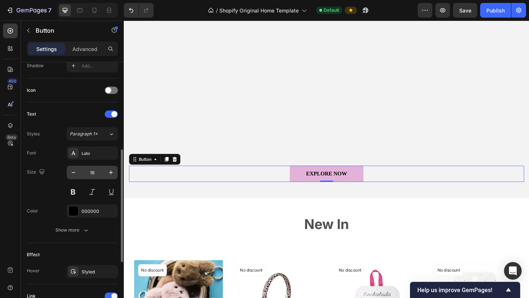
scroll to position [206, 0]
click at [94, 211] on div "000000" at bounding box center [92, 210] width 21 height 7
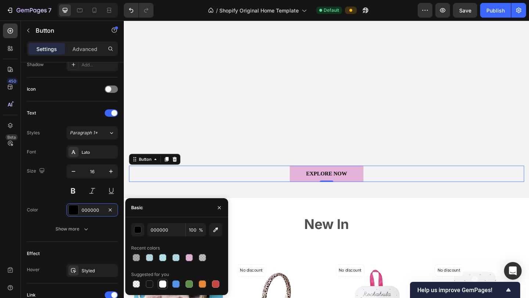
click at [163, 249] on div at bounding box center [162, 284] width 7 height 7
click at [174, 249] on div at bounding box center [175, 257] width 7 height 7
type input "90CFDB"
type input "66"
click at [162, 249] on div at bounding box center [162, 284] width 7 height 7
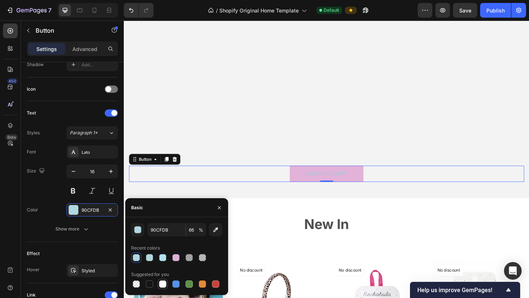
type input "FFFFFF"
type input "100"
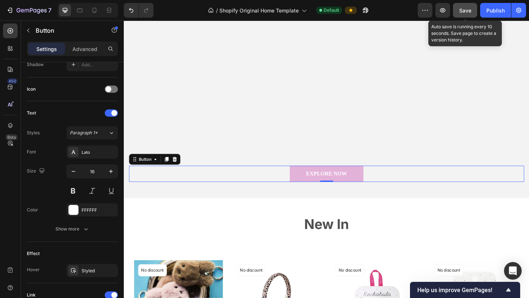
click at [443, 12] on span "Save" at bounding box center [465, 10] width 12 height 6
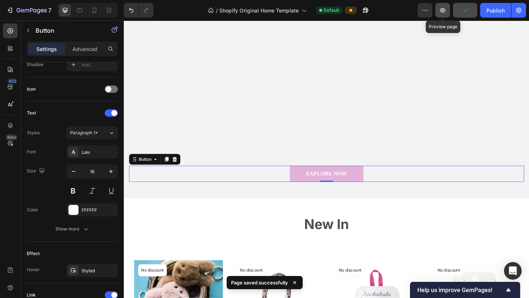
click at [443, 13] on icon "button" at bounding box center [442, 10] width 7 height 7
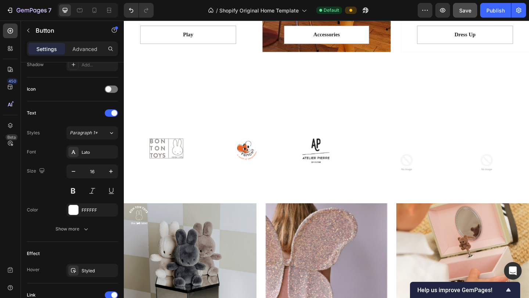
scroll to position [872, 0]
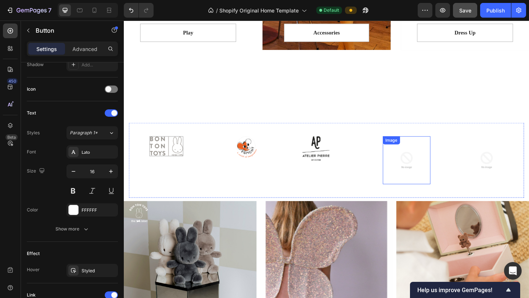
click at [433, 175] on img at bounding box center [431, 173] width 52 height 52
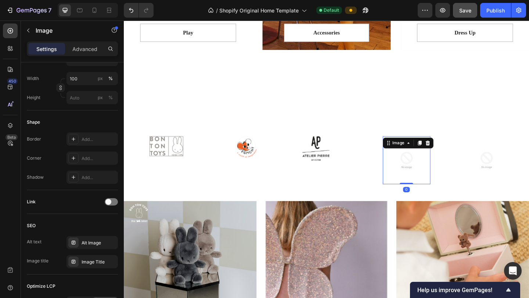
scroll to position [0, 0]
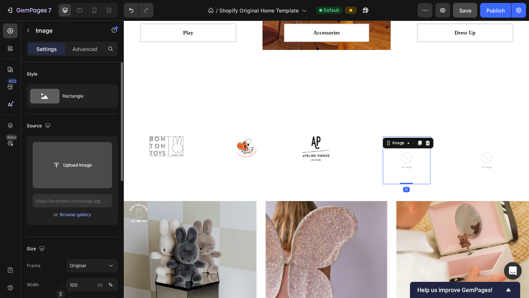
click at [86, 168] on input "file" at bounding box center [72, 165] width 51 height 12
click at [76, 167] on input "file" at bounding box center [72, 165] width 51 height 12
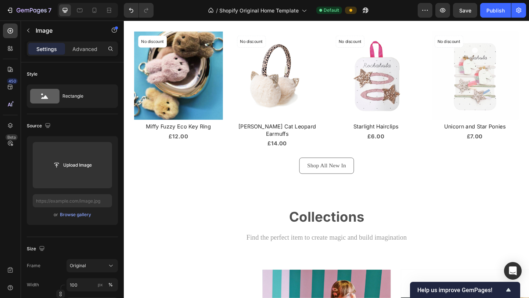
scroll to position [471, 0]
click at [443, 7] on icon "button" at bounding box center [442, 10] width 7 height 7
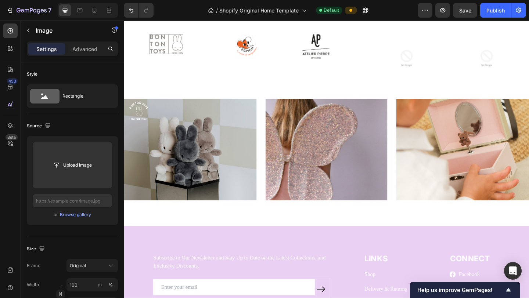
scroll to position [983, 0]
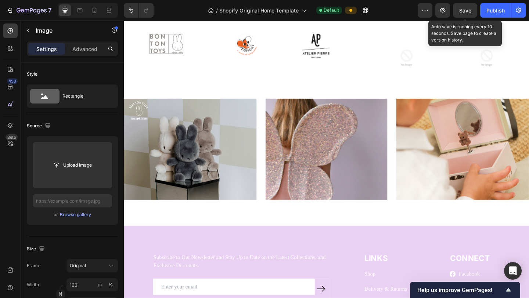
click at [443, 13] on span "Save" at bounding box center [465, 10] width 12 height 6
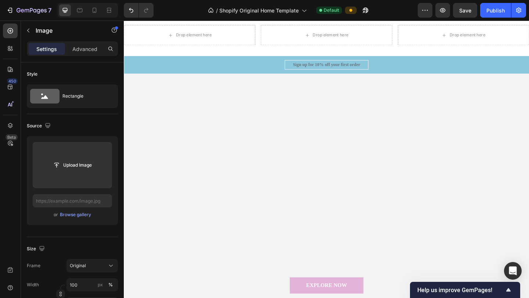
scroll to position [157, 0]
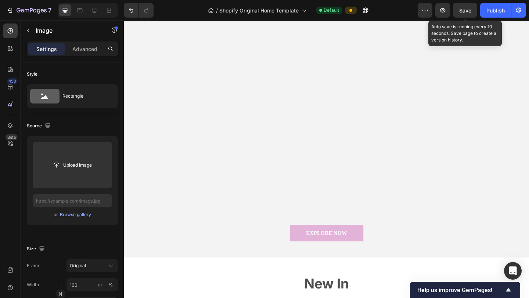
click at [443, 12] on span "Save" at bounding box center [465, 10] width 12 height 6
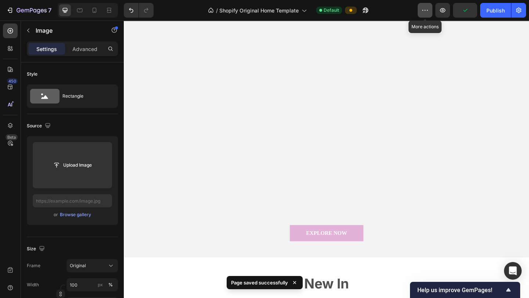
click at [423, 12] on icon "button" at bounding box center [424, 10] width 7 height 7
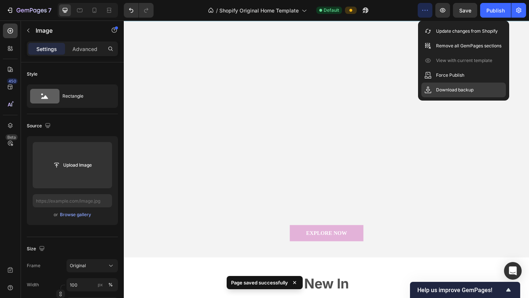
click at [443, 96] on div "Download backup" at bounding box center [463, 90] width 84 height 15
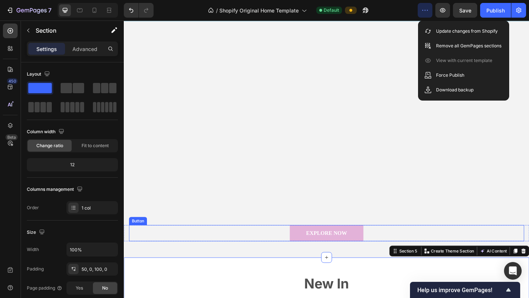
click at [236, 249] on div "EXPLORE NOW Button" at bounding box center [344, 252] width 430 height 18
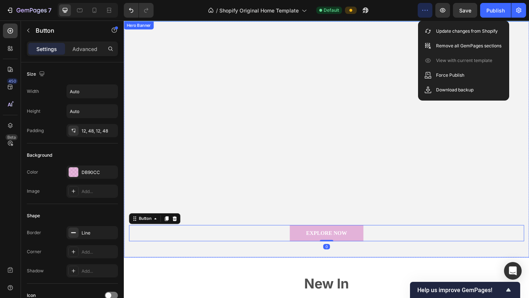
click at [278, 30] on div "Overlay" at bounding box center [344, 149] width 441 height 257
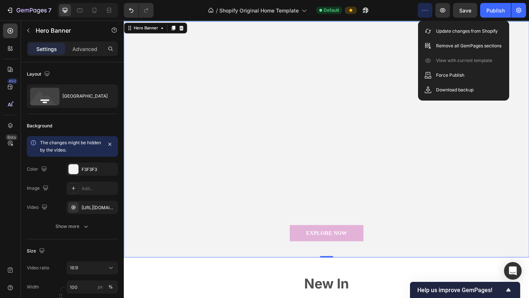
click at [364, 25] on div "Overlay" at bounding box center [344, 149] width 441 height 257
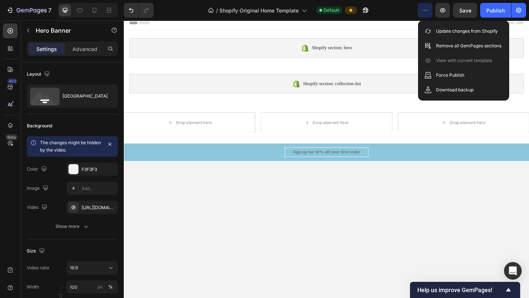
scroll to position [0, 0]
